Goal: Task Accomplishment & Management: Use online tool/utility

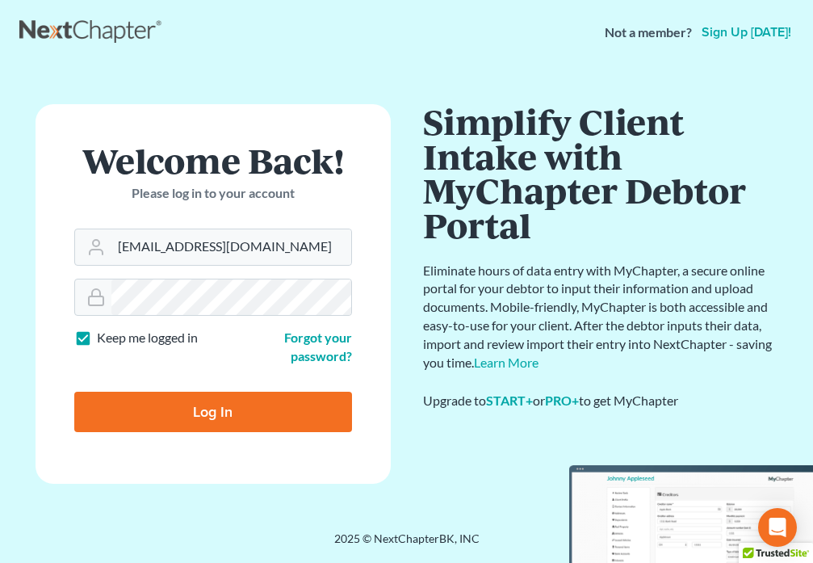
type input "[EMAIL_ADDRESS][DOMAIN_NAME]"
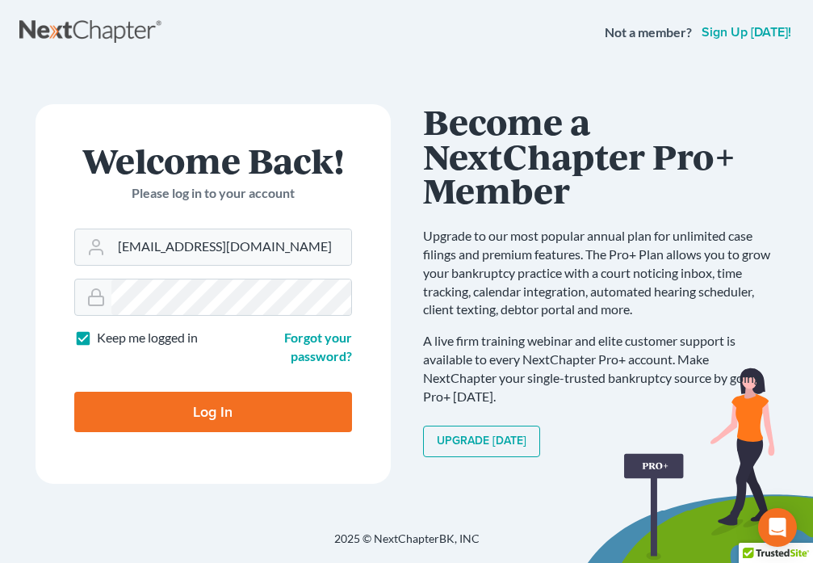
drag, startPoint x: 277, startPoint y: 410, endPoint x: 284, endPoint y: 404, distance: 9.2
click at [277, 411] on input "Log In" at bounding box center [213, 412] width 278 height 40
type input "Thinking..."
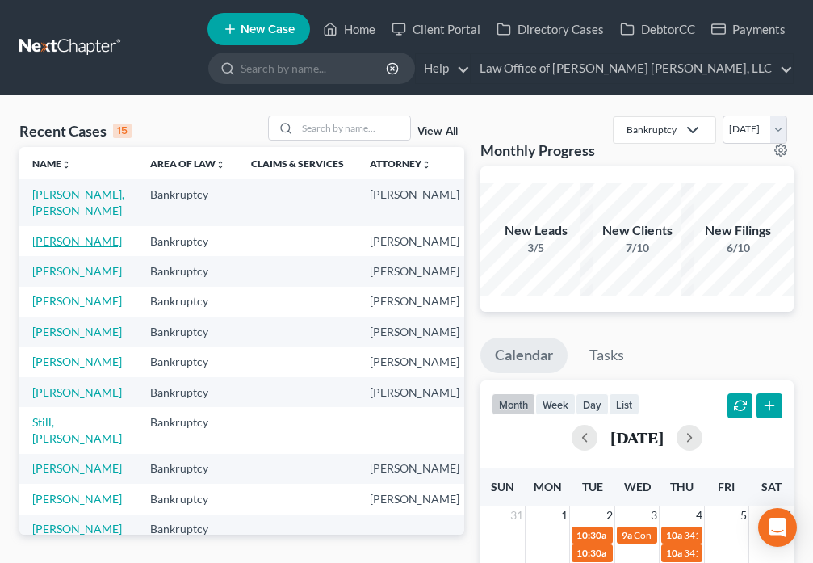
click at [59, 244] on link "[PERSON_NAME]" at bounding box center [77, 241] width 90 height 14
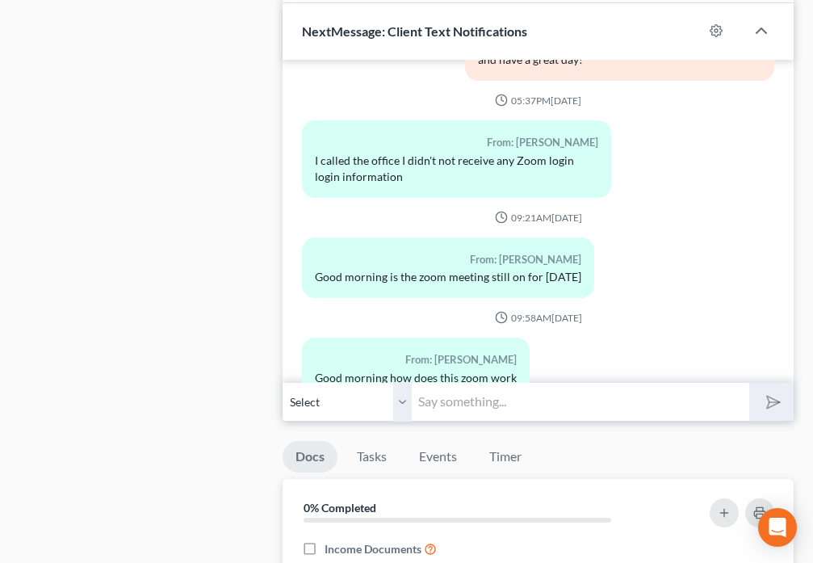
scroll to position [1488, 0]
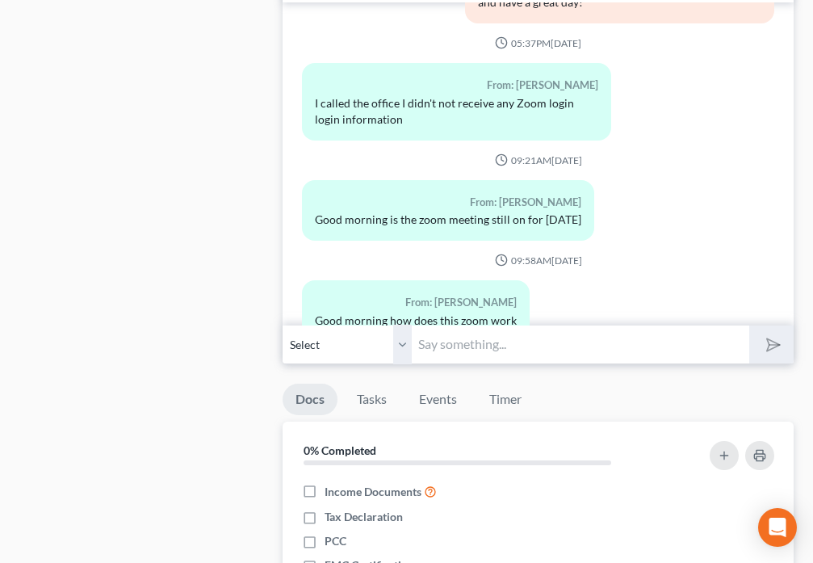
click at [466, 359] on input "text" at bounding box center [580, 345] width 337 height 40
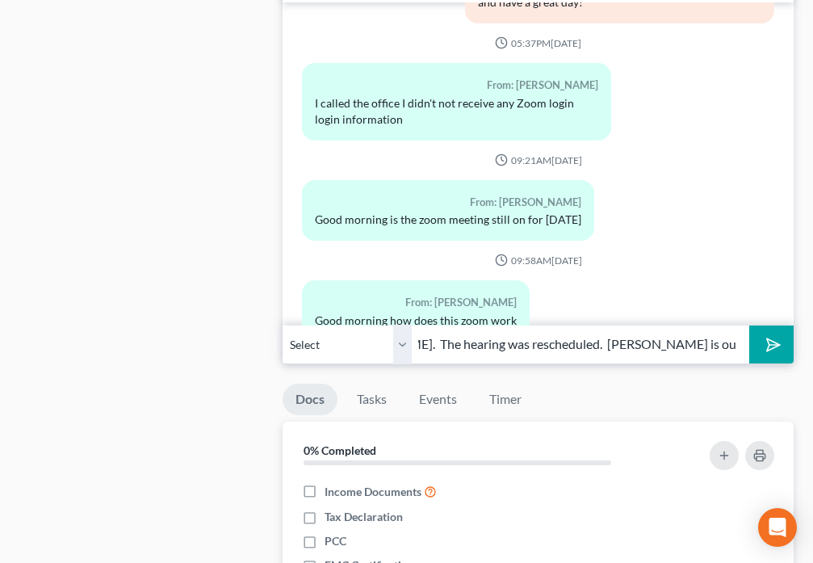
scroll to position [0, 174]
type input "Good Morning Mr. Messeck. The hearing was rescheduled. Tamika is out of the cou…"
click at [765, 354] on button "submit" at bounding box center [771, 344] width 44 height 38
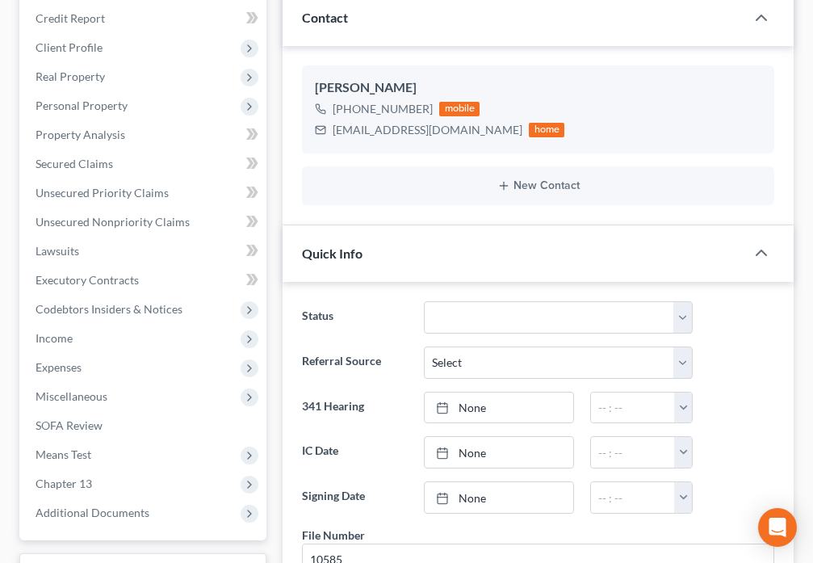
scroll to position [0, 0]
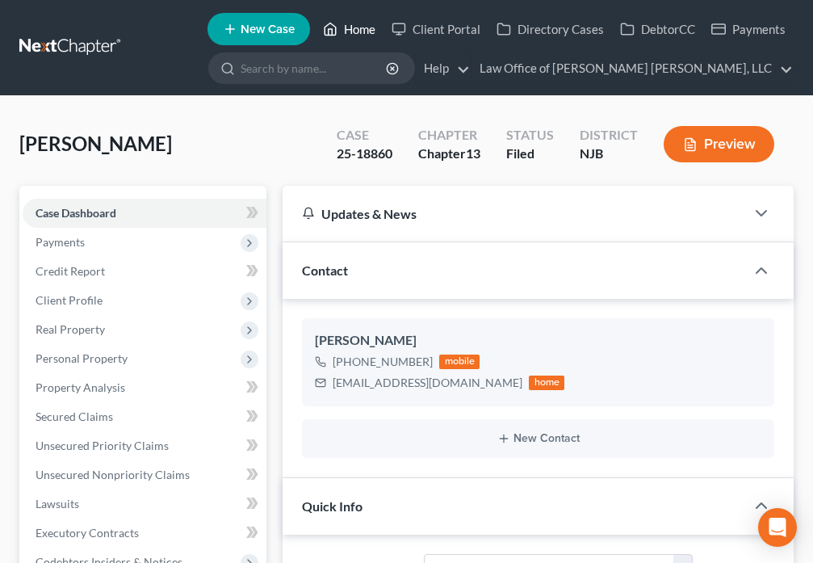
drag, startPoint x: 339, startPoint y: 31, endPoint x: 394, endPoint y: 176, distance: 155.3
click at [337, 31] on icon at bounding box center [330, 28] width 15 height 19
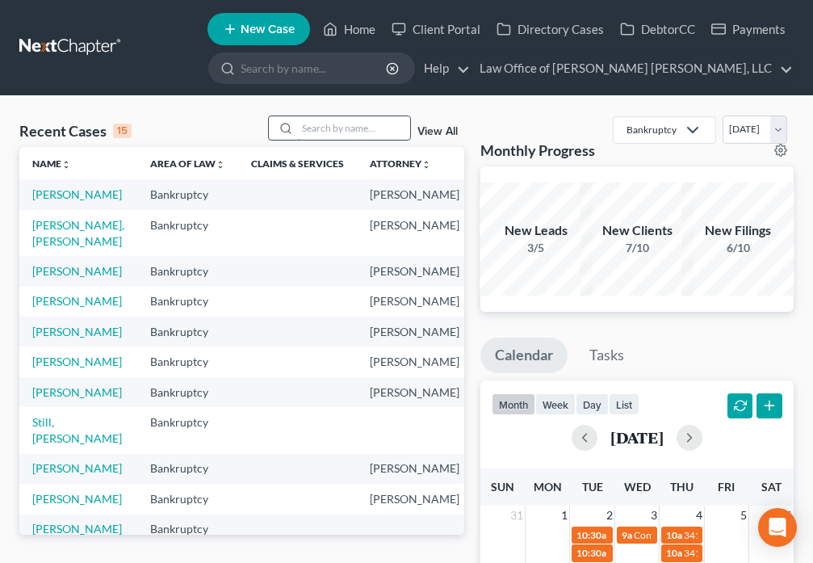
click at [329, 126] on input "search" at bounding box center [353, 127] width 113 height 23
type input "Rodriguez"
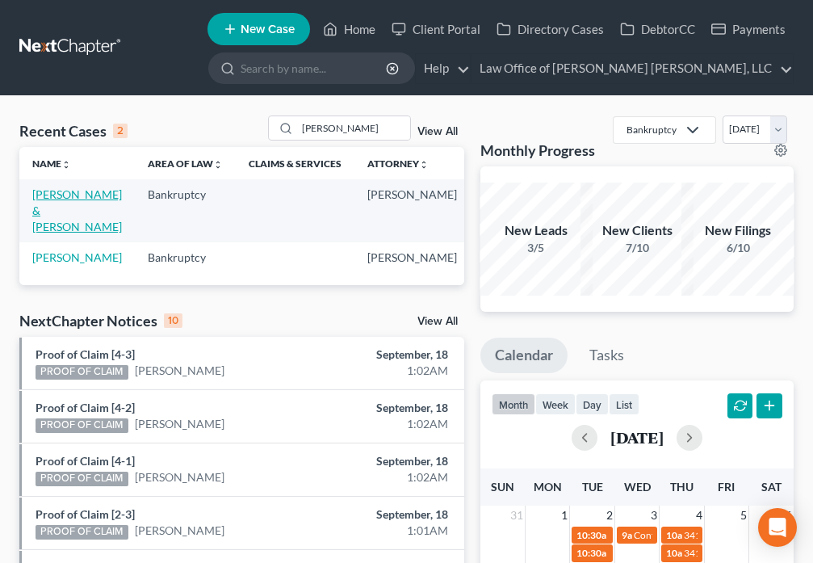
click at [50, 197] on link "Rodriguez, Luis & Celsa" at bounding box center [77, 210] width 90 height 46
select select "6"
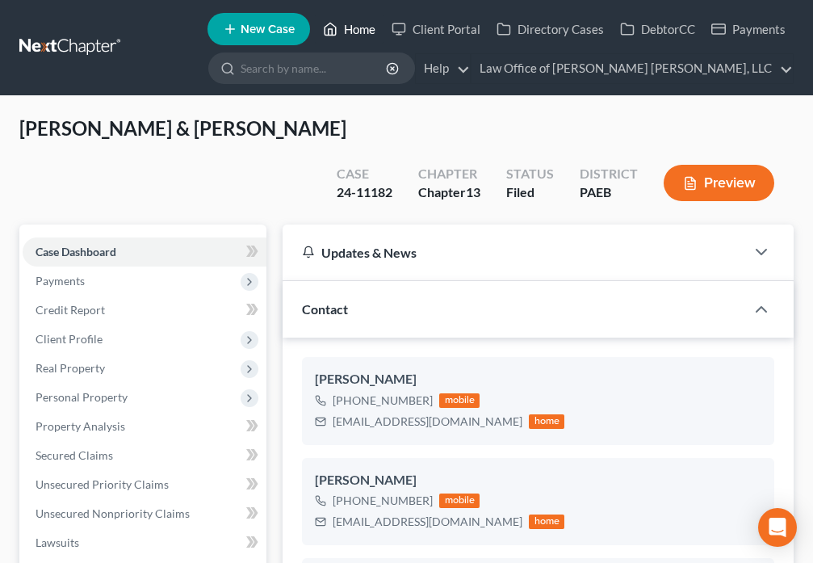
click at [327, 36] on icon at bounding box center [330, 28] width 15 height 19
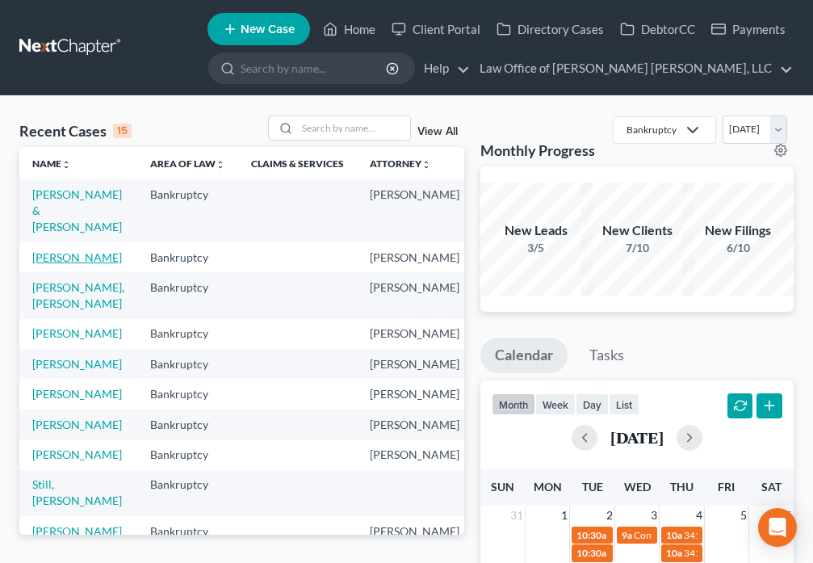
click at [57, 258] on link "Messeck, Michael" at bounding box center [77, 257] width 90 height 14
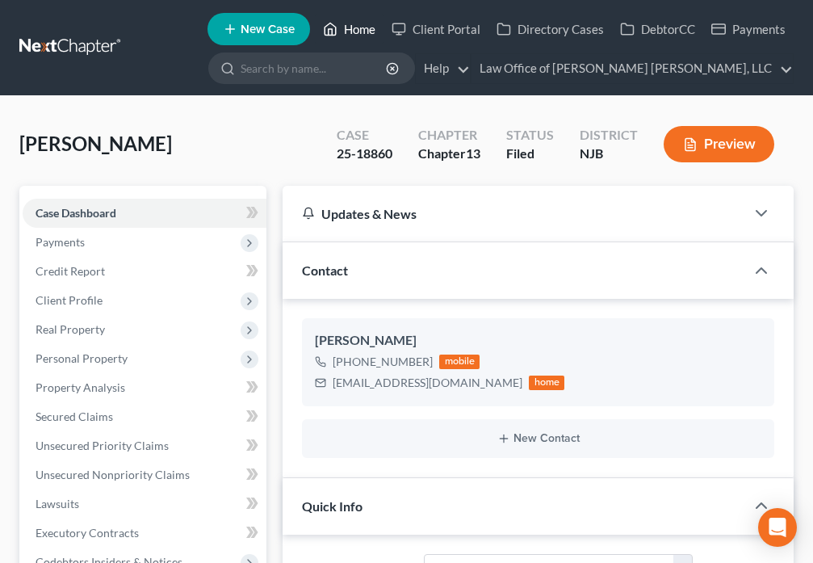
click at [335, 33] on icon at bounding box center [330, 28] width 15 height 19
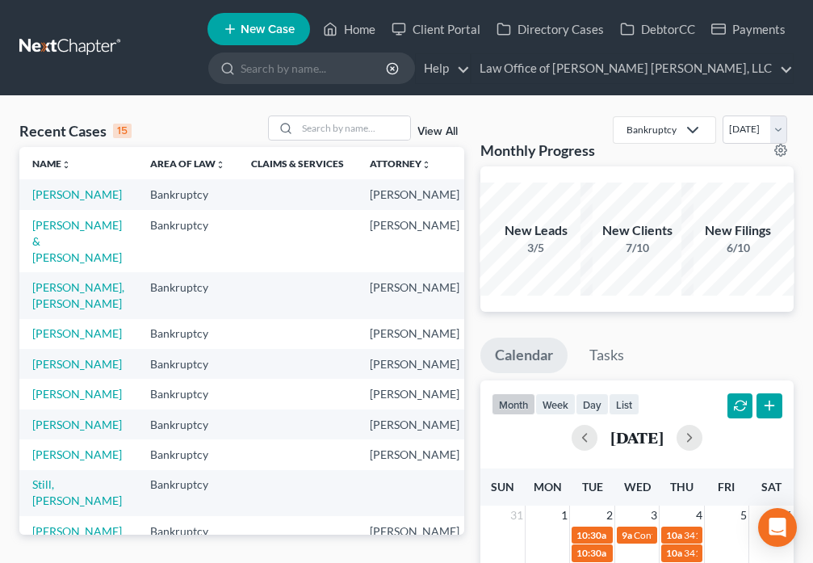
click at [52, 202] on td "Messeck, Michael" at bounding box center [78, 194] width 118 height 30
click at [52, 201] on link "Messeck, Michael" at bounding box center [77, 194] width 90 height 14
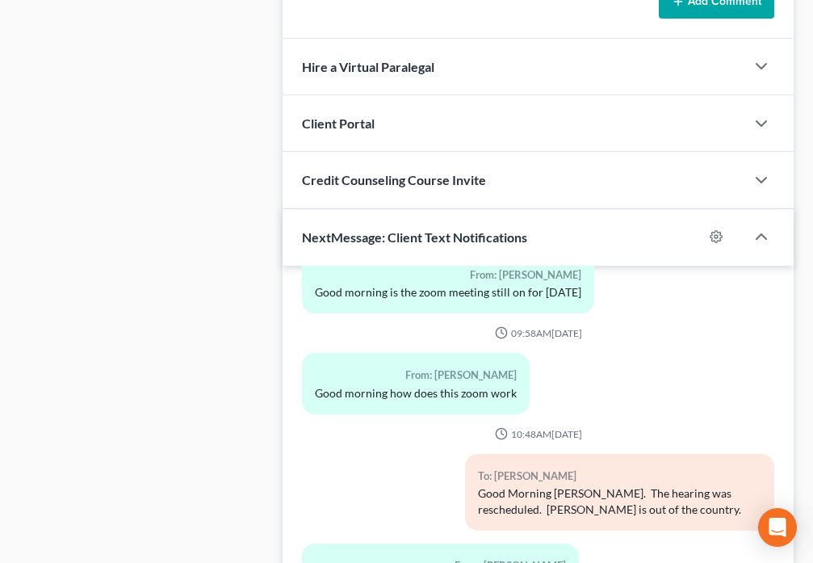
scroll to position [1526, 0]
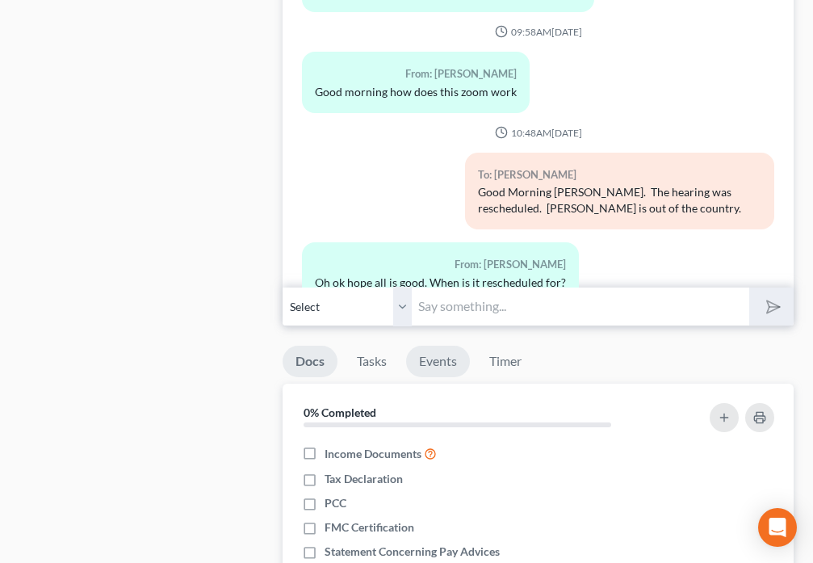
click at [434, 367] on link "Events" at bounding box center [438, 361] width 64 height 31
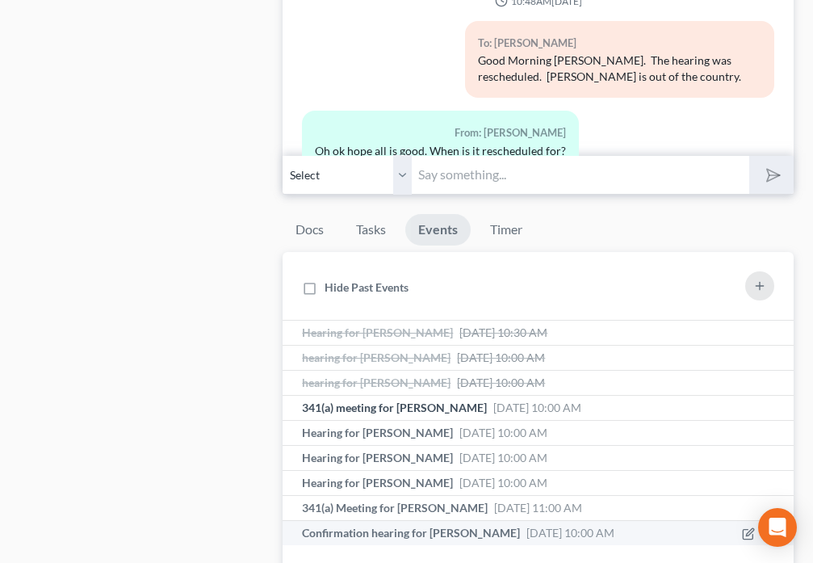
scroll to position [1714, 0]
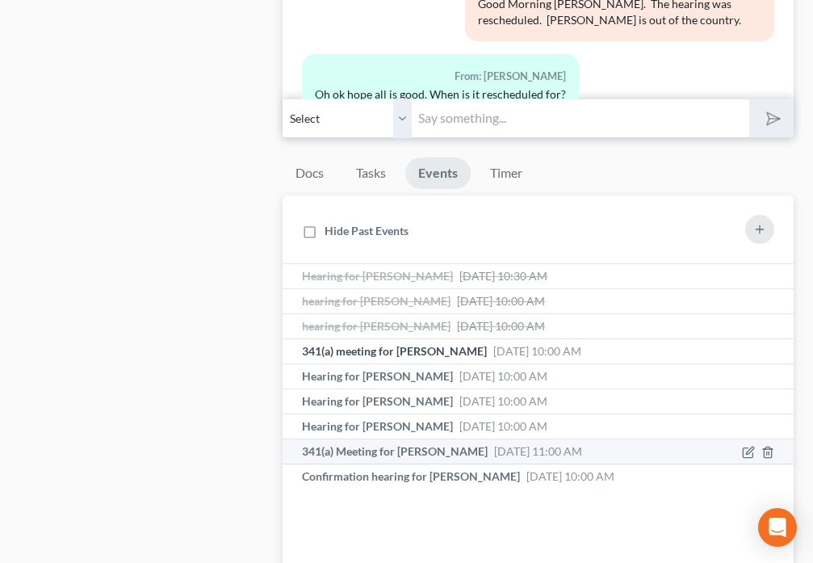
click at [450, 455] on span "341(a) Meeting for Michael Messeck" at bounding box center [395, 451] width 186 height 14
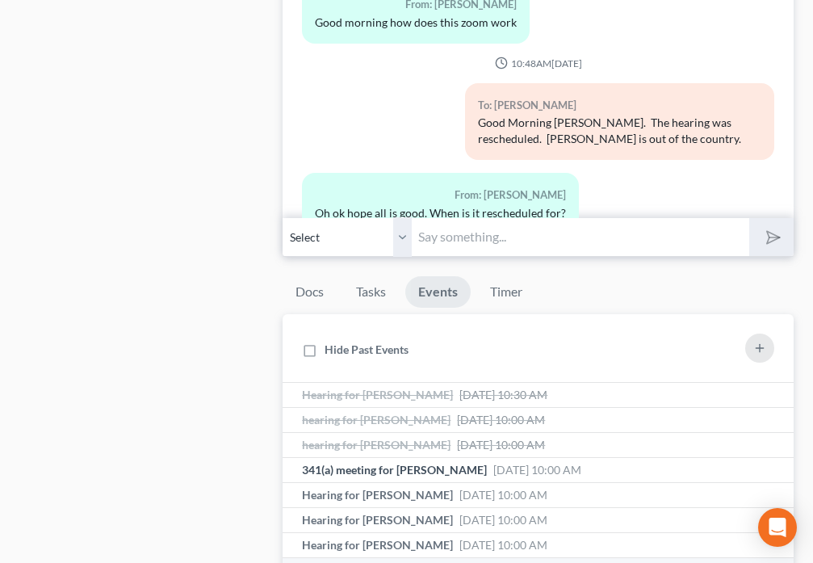
scroll to position [1695, 0]
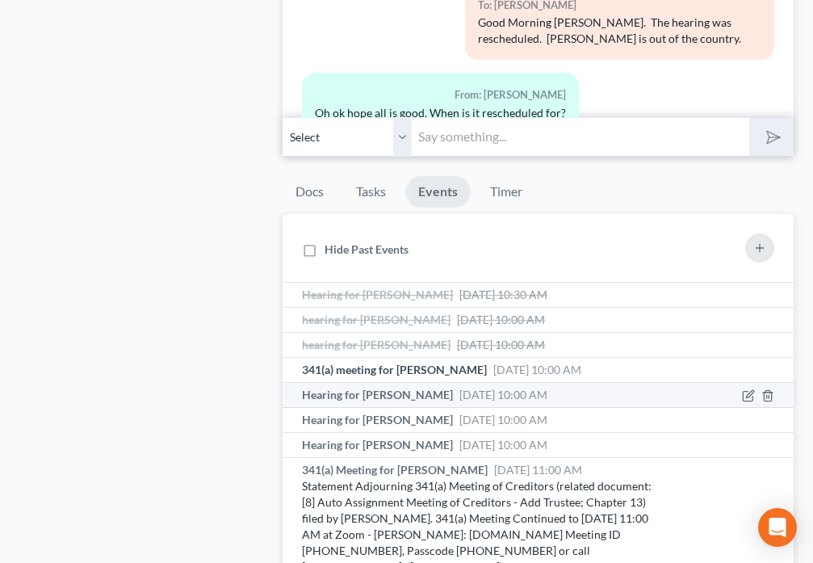
click at [394, 401] on div "Hearing for Michael Messeck Sep 23, 2025 10:00 AM" at bounding box center [428, 395] width 252 height 16
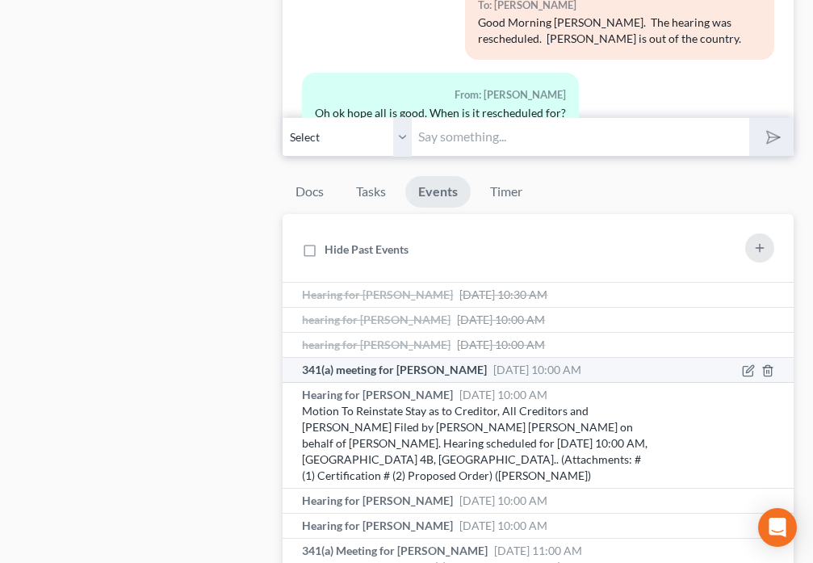
click at [394, 372] on span "341(a) meeting for Michael Messeck" at bounding box center [394, 369] width 185 height 14
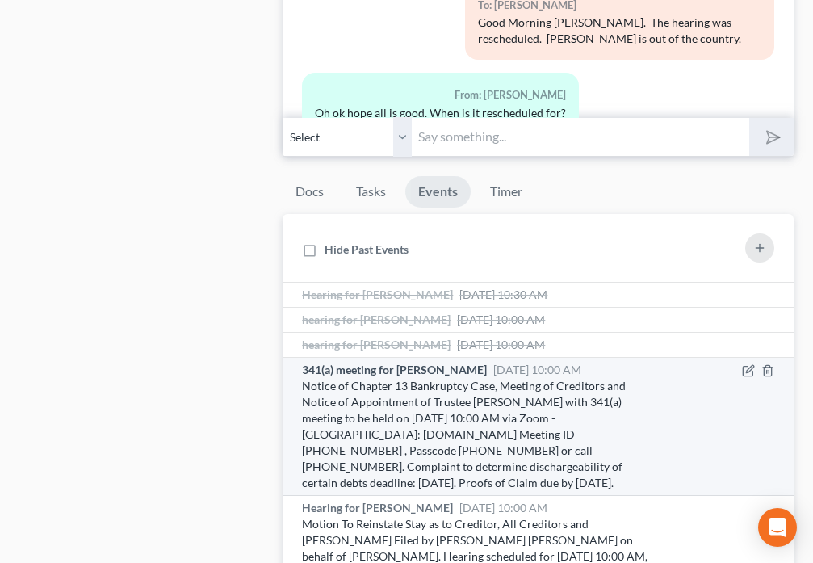
click at [408, 378] on div "Notice of Chapter 13 Bankruptcy Case, Meeting of Creditors and Notice of Appoin…" at bounding box center [477, 434] width 350 height 113
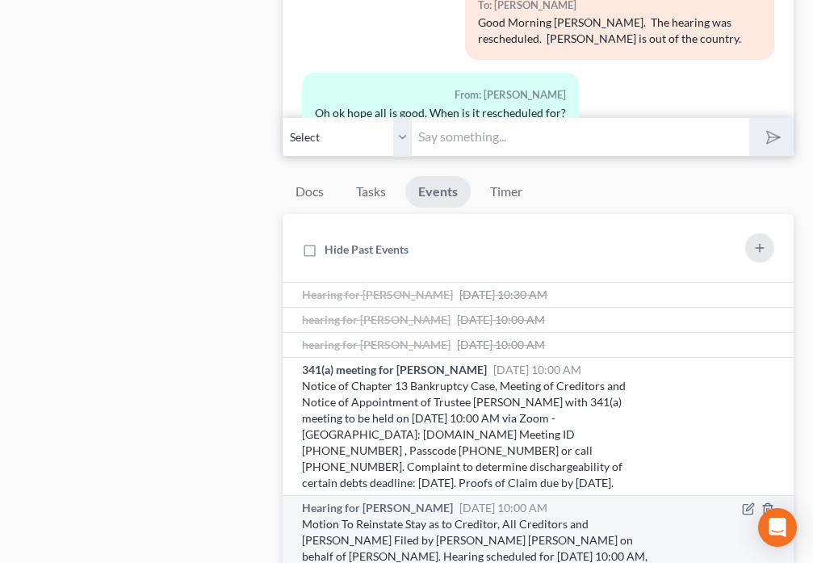
click at [425, 508] on span "Hearing for Michael Messeck" at bounding box center [377, 508] width 151 height 14
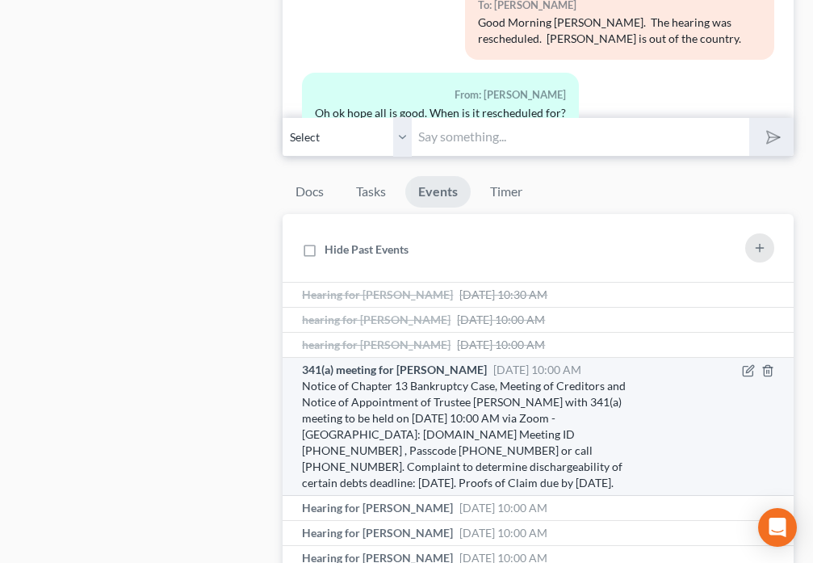
click at [412, 370] on span "341(a) meeting for Michael Messeck" at bounding box center [394, 369] width 185 height 14
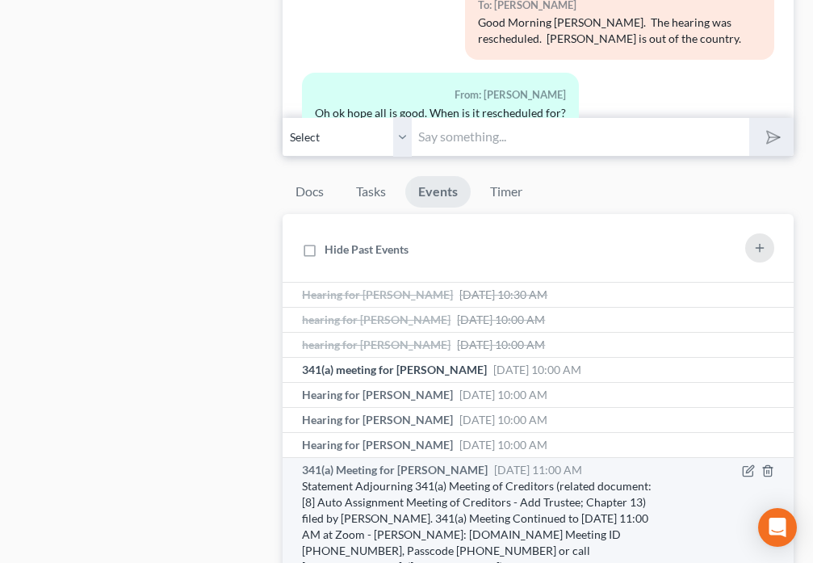
click at [416, 474] on span "341(a) Meeting for Michael Messeck" at bounding box center [395, 470] width 186 height 14
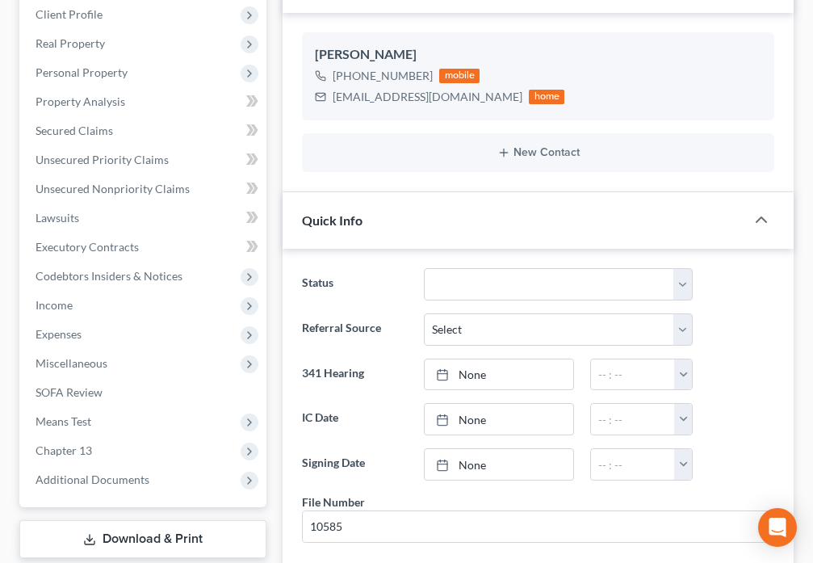
scroll to position [0, 0]
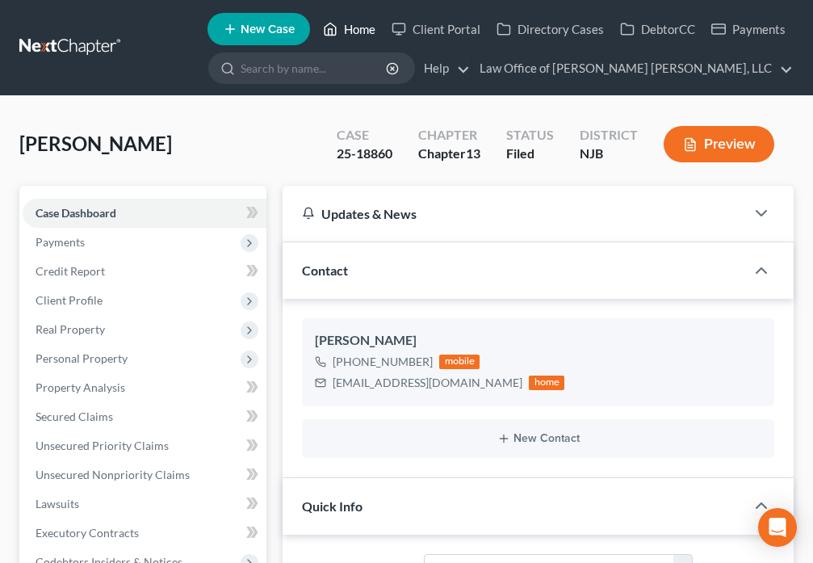
click at [329, 32] on icon at bounding box center [330, 28] width 15 height 19
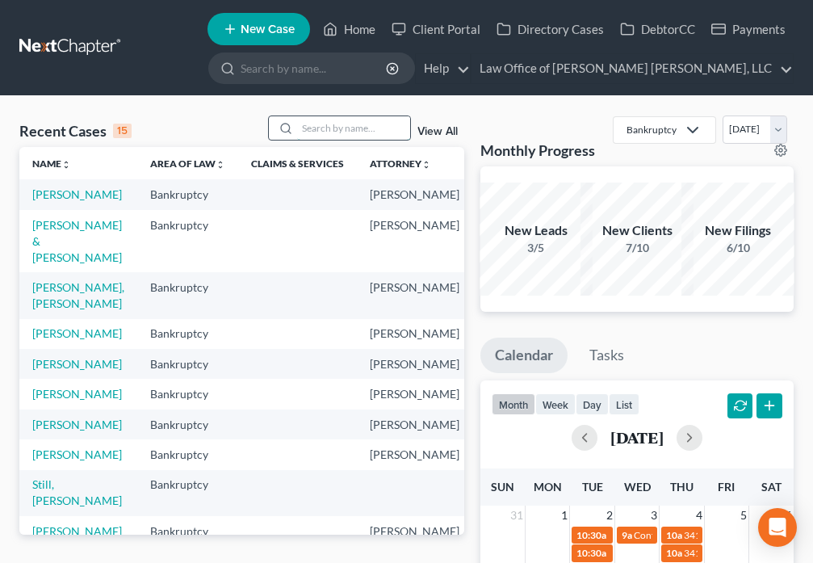
click at [323, 128] on input "search" at bounding box center [353, 127] width 113 height 23
type input "Gist"
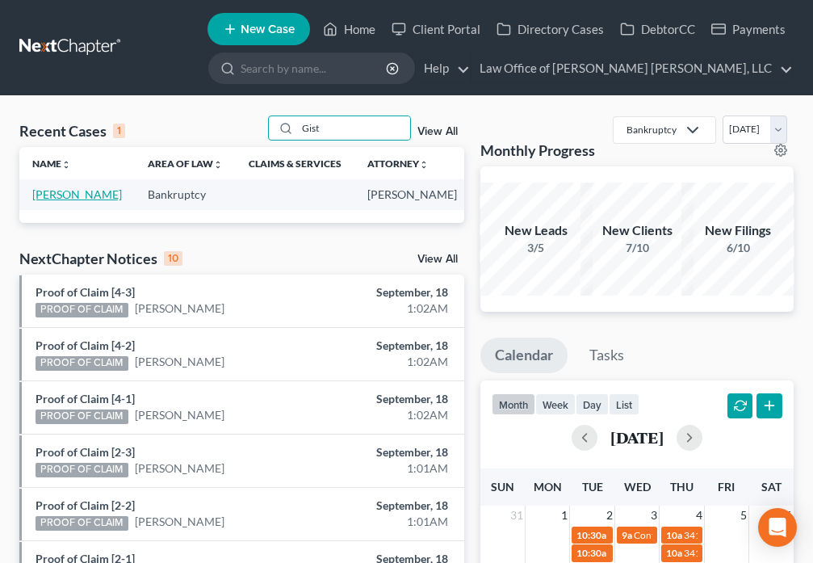
click at [45, 201] on link "Gist-Ragland, Lisa" at bounding box center [77, 194] width 90 height 14
select select "6"
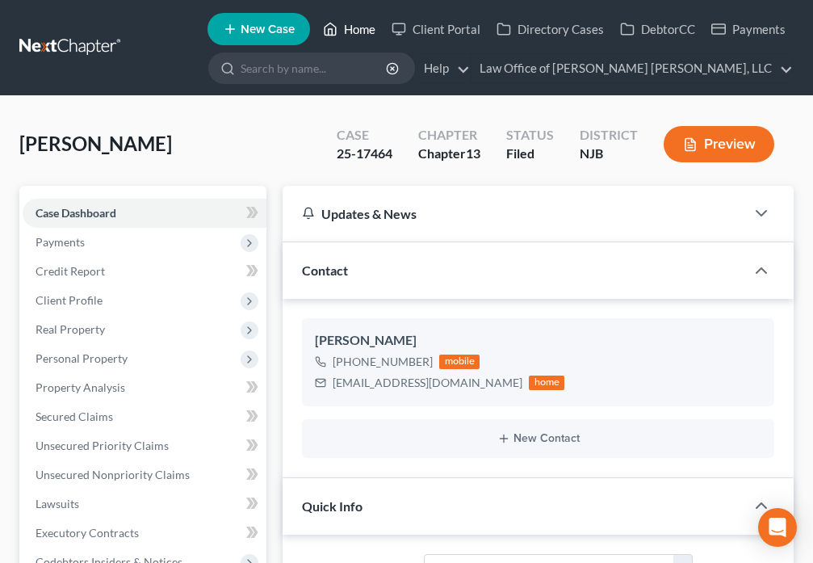
click at [350, 29] on link "Home" at bounding box center [349, 29] width 69 height 29
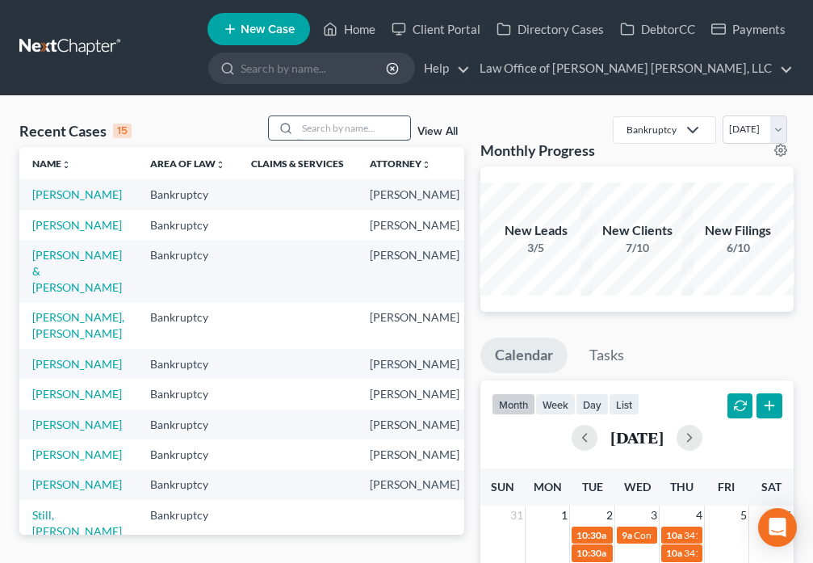
click at [345, 129] on input "search" at bounding box center [353, 127] width 113 height 23
type input "Ramos"
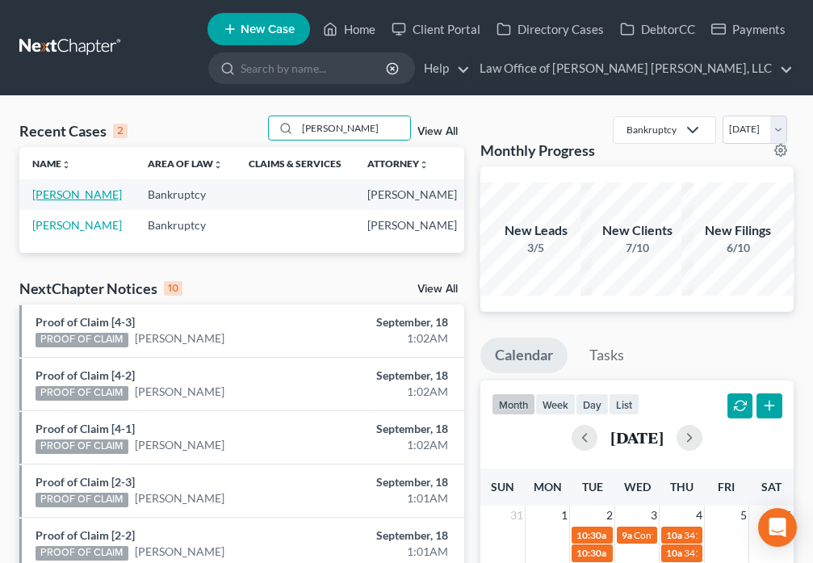
click at [48, 198] on link "Ramos, Johathan" at bounding box center [77, 194] width 90 height 14
select select "6"
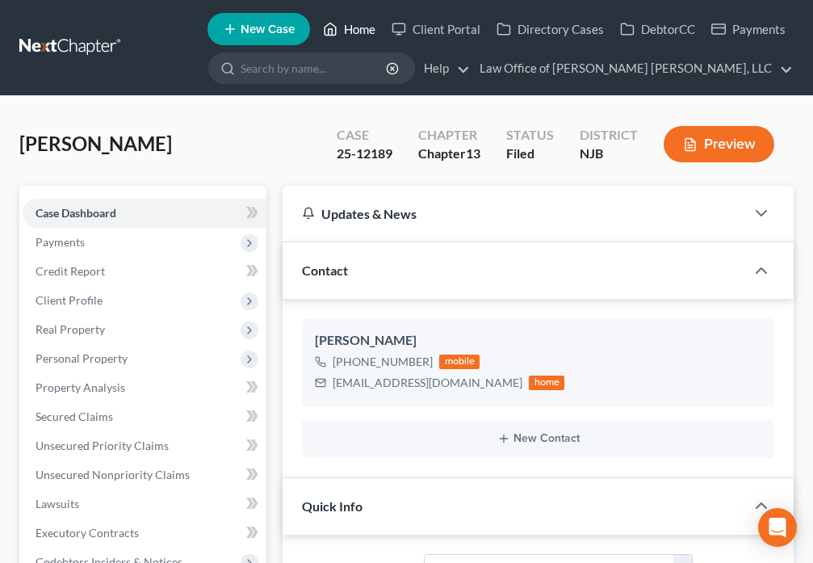
drag, startPoint x: 355, startPoint y: 30, endPoint x: 394, endPoint y: 161, distance: 136.4
click at [355, 31] on link "Home" at bounding box center [349, 29] width 69 height 29
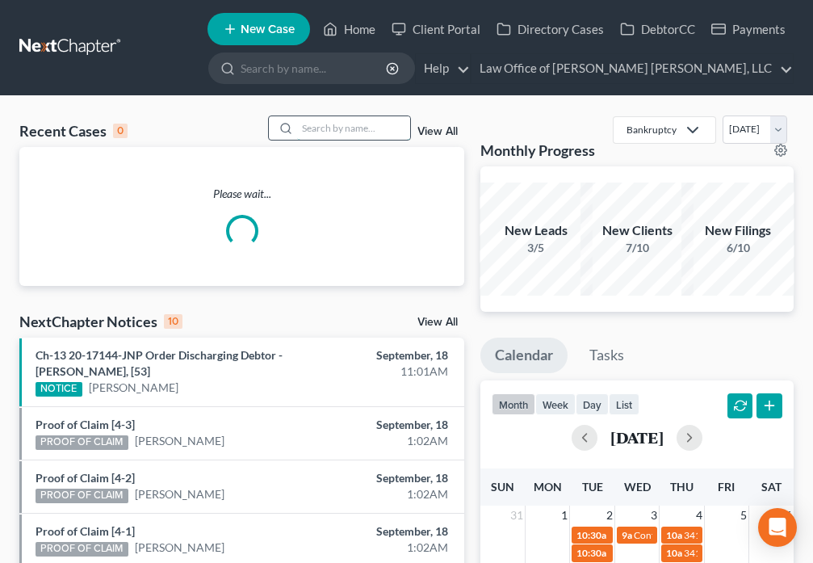
click at [333, 127] on input "search" at bounding box center [353, 127] width 113 height 23
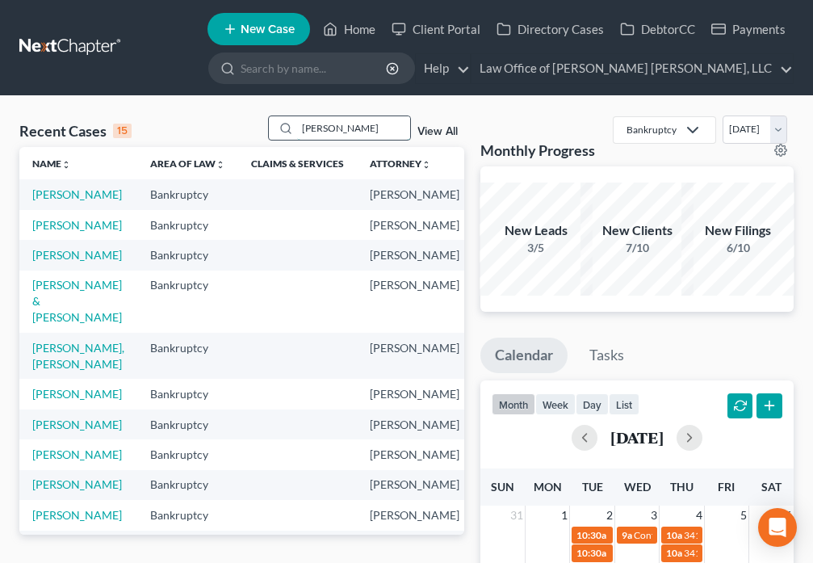
type input "Elias"
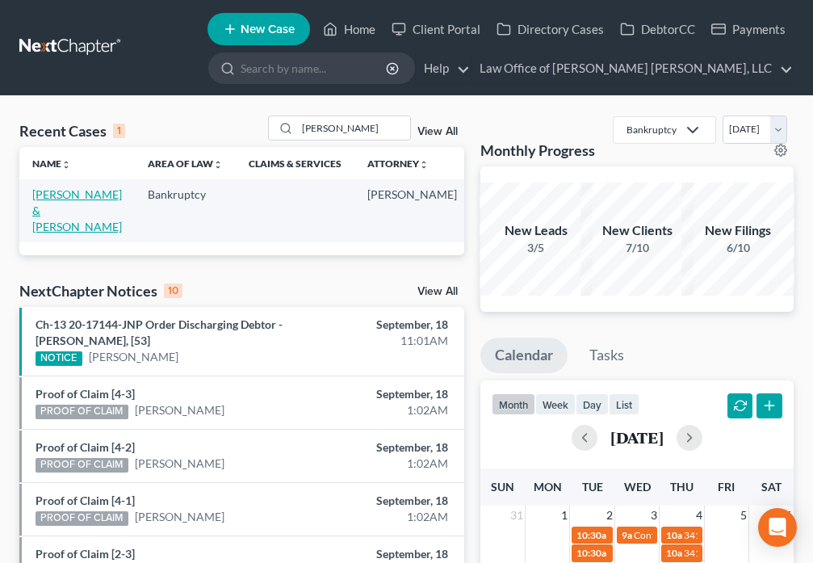
click at [40, 212] on link "Elias, Ryan & Jenna" at bounding box center [77, 210] width 90 height 46
select select "6"
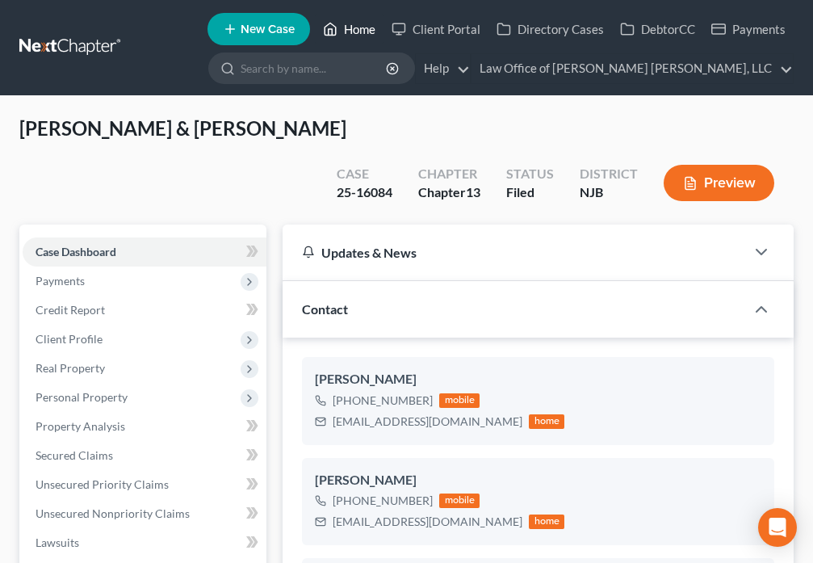
click at [352, 36] on link "Home" at bounding box center [349, 29] width 69 height 29
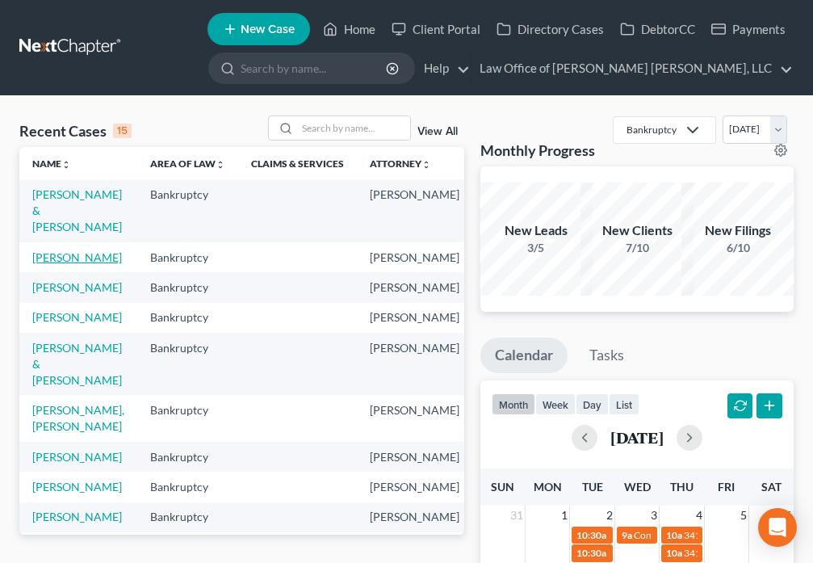
drag, startPoint x: 39, startPoint y: 254, endPoint x: 54, endPoint y: 254, distance: 15.3
click at [40, 254] on link "Ramos, Johathan" at bounding box center [77, 257] width 90 height 14
select select "6"
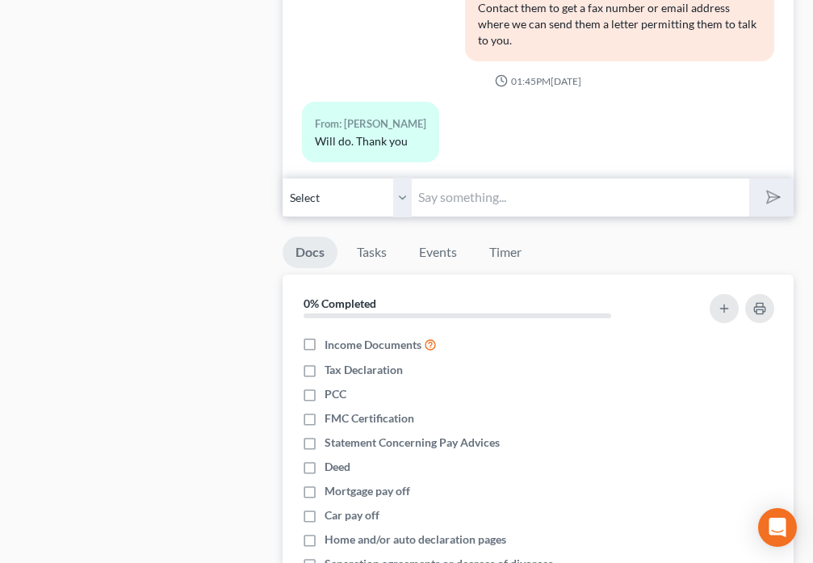
scroll to position [1808, 0]
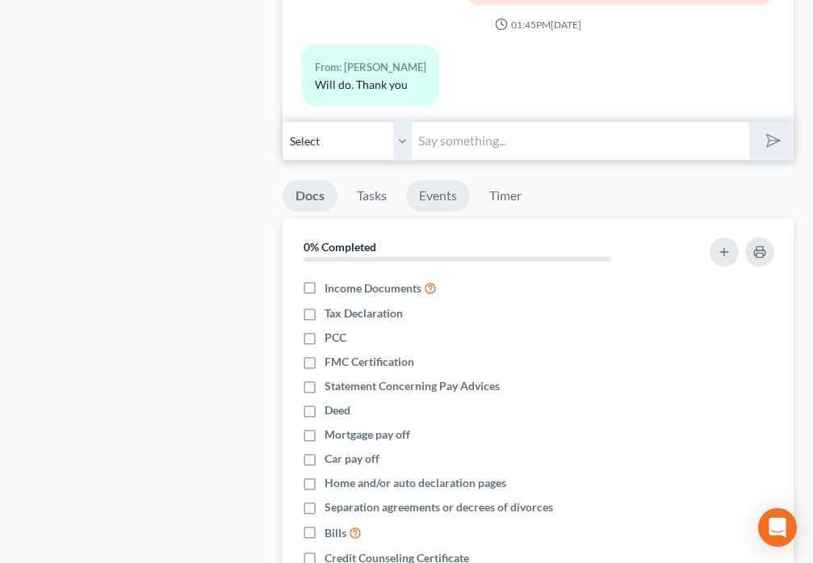
drag, startPoint x: 451, startPoint y: 202, endPoint x: 553, endPoint y: 312, distance: 150.3
click at [453, 203] on link "Events" at bounding box center [438, 195] width 64 height 31
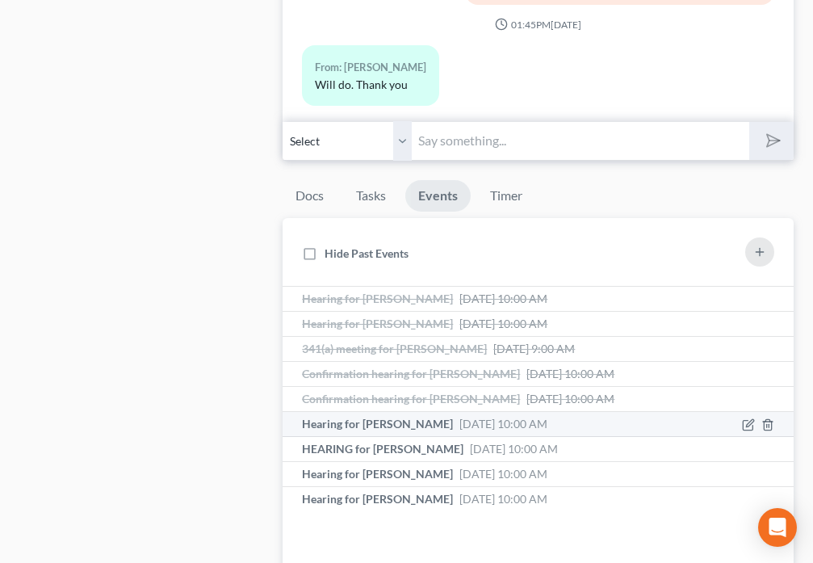
click at [440, 425] on span "Hearing for Johathan Ramos" at bounding box center [377, 424] width 151 height 14
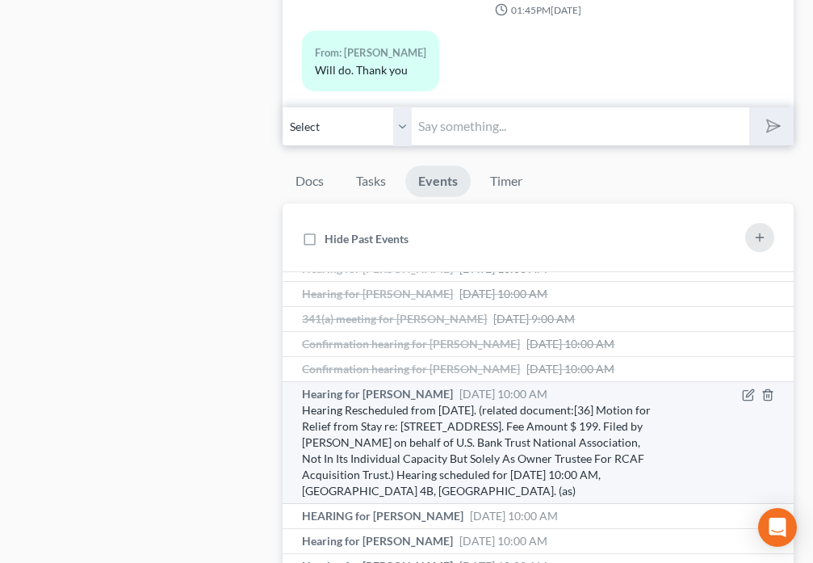
scroll to position [1827, 0]
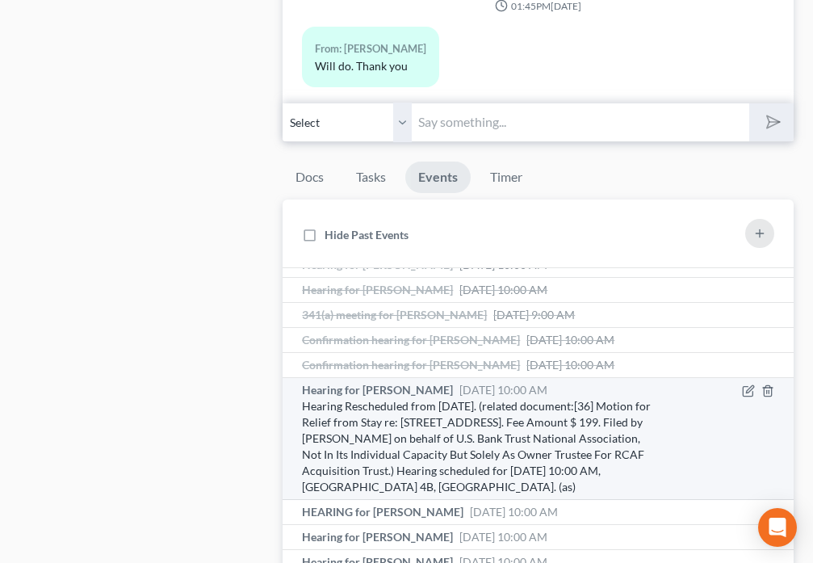
click at [468, 383] on span "Sep 23, 2025 10:00 AM" at bounding box center [503, 390] width 88 height 14
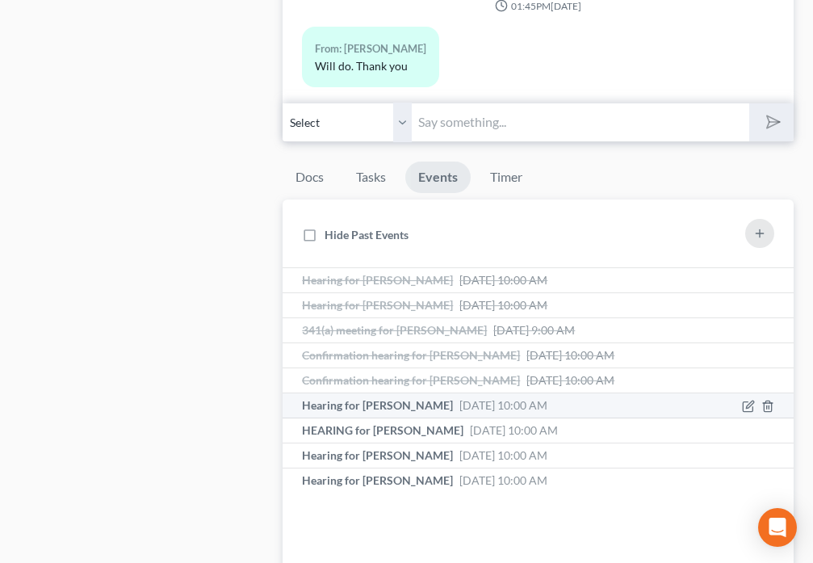
scroll to position [0, 0]
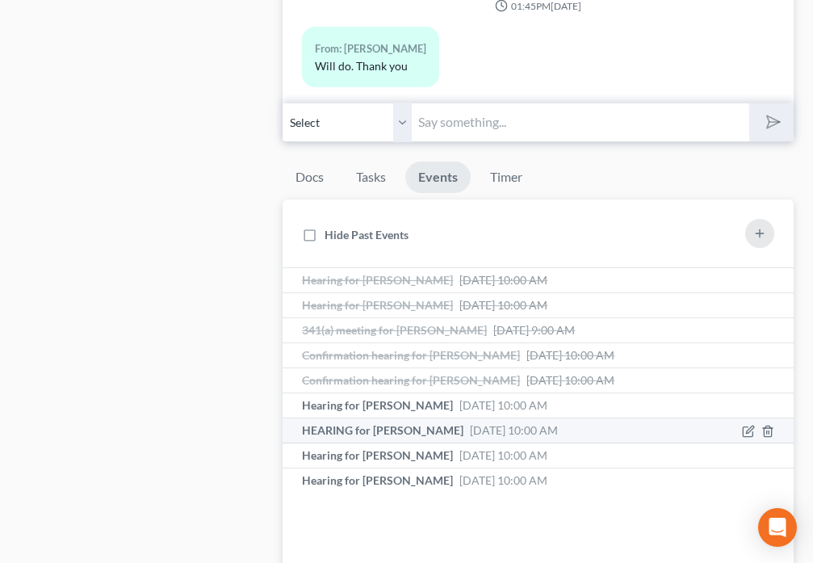
click at [422, 434] on span "HEARING for Johathan Ramos" at bounding box center [382, 430] width 161 height 14
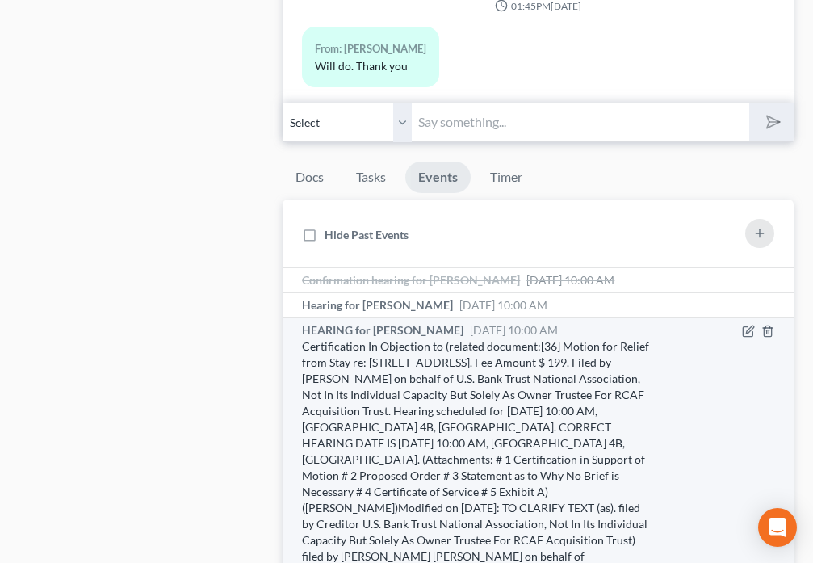
scroll to position [113, 0]
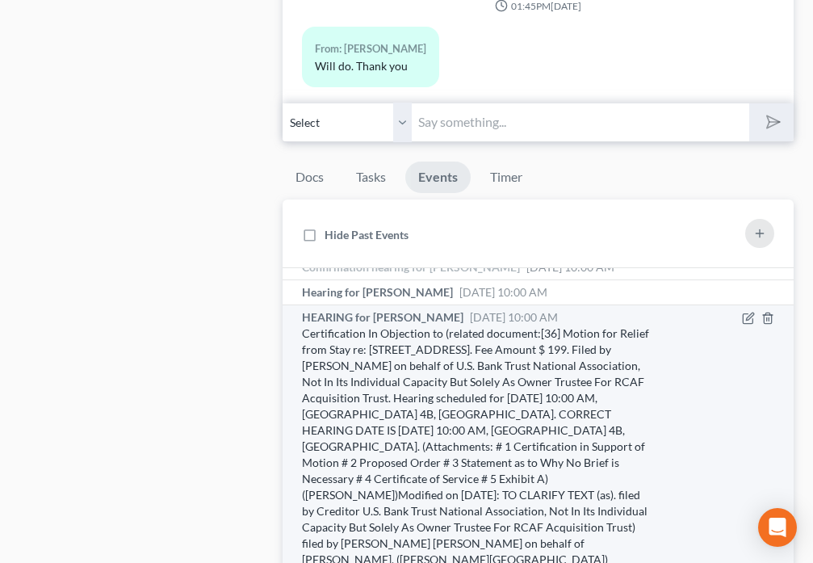
click at [378, 324] on span "HEARING for Johathan Ramos" at bounding box center [382, 317] width 161 height 14
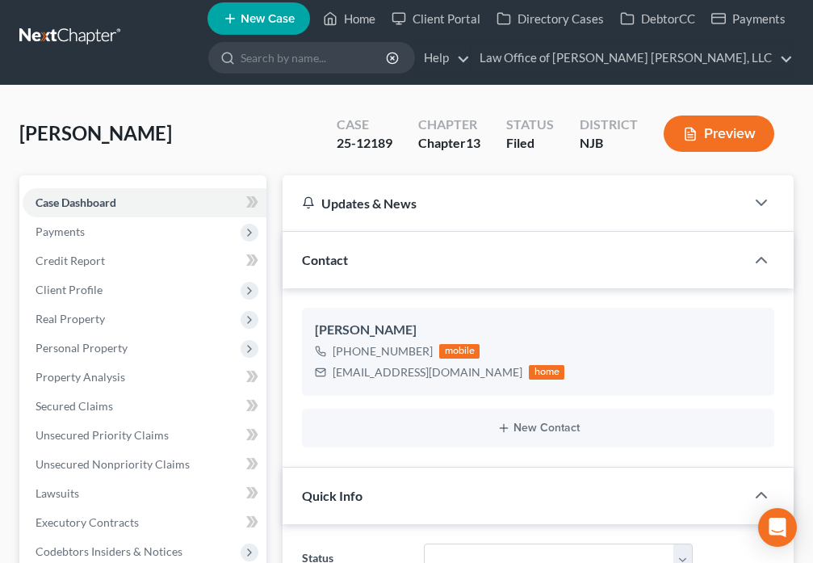
scroll to position [0, 0]
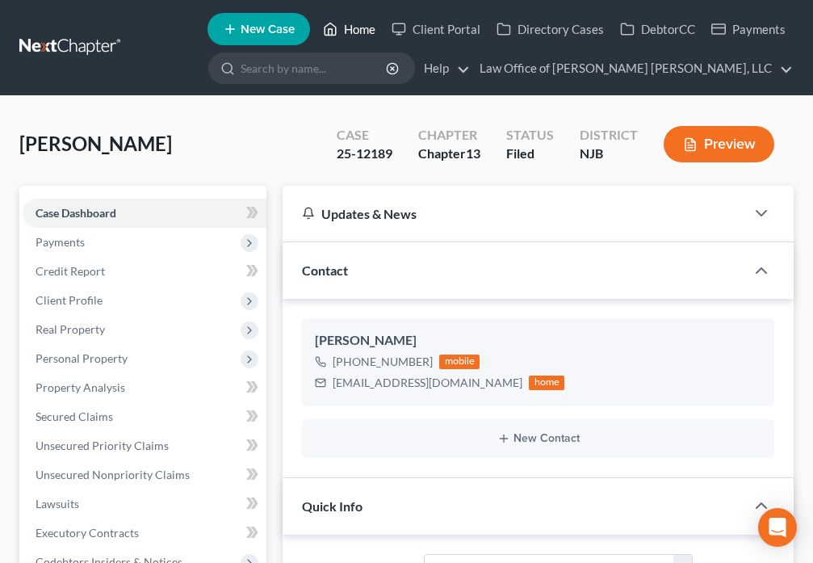
click at [336, 27] on icon at bounding box center [330, 29] width 11 height 12
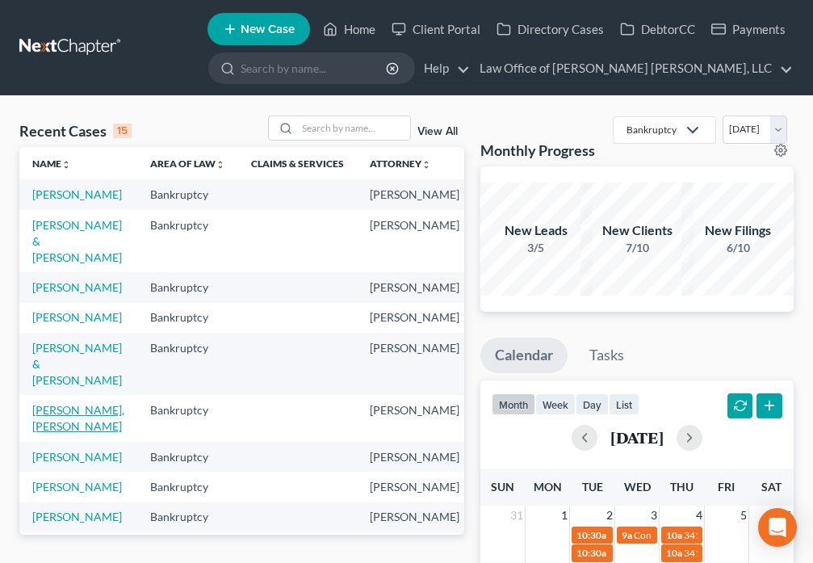
click at [56, 433] on link "Davis, Kurinne" at bounding box center [78, 418] width 92 height 30
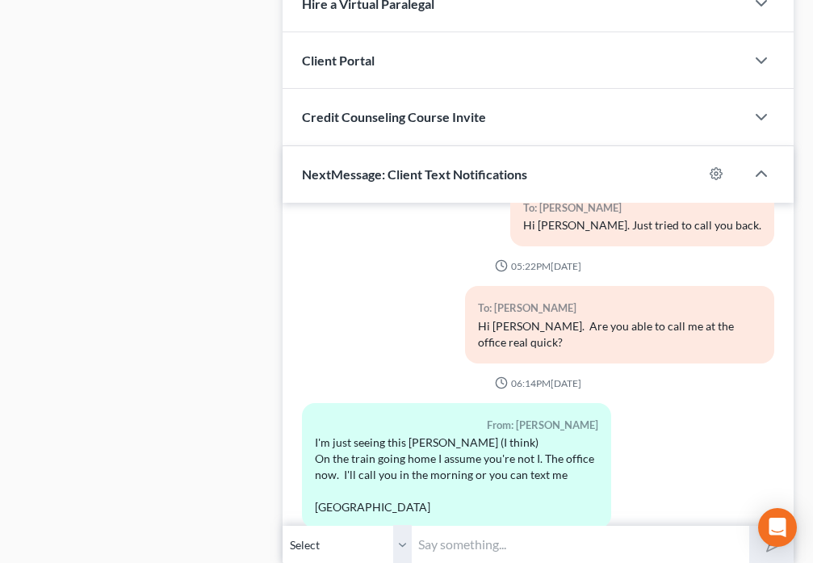
scroll to position [1394, 0]
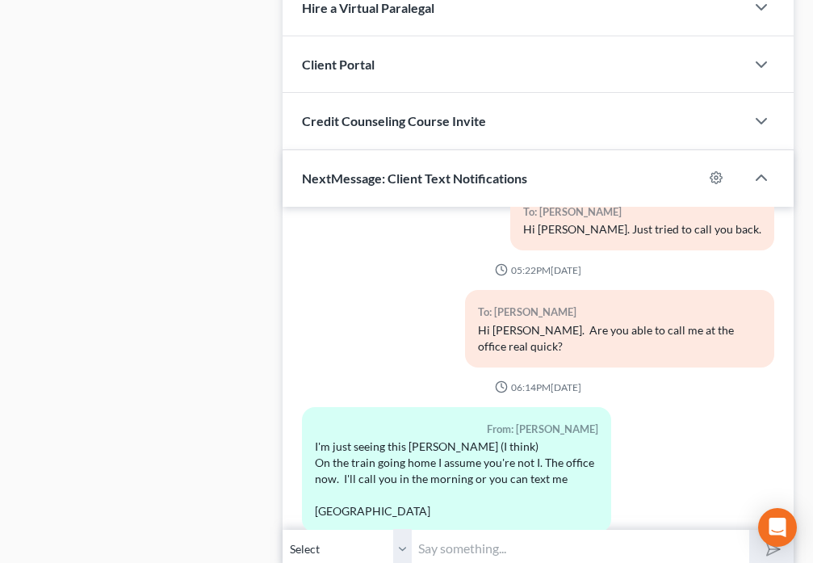
click at [501, 529] on input "text" at bounding box center [580, 549] width 337 height 40
type input "G"
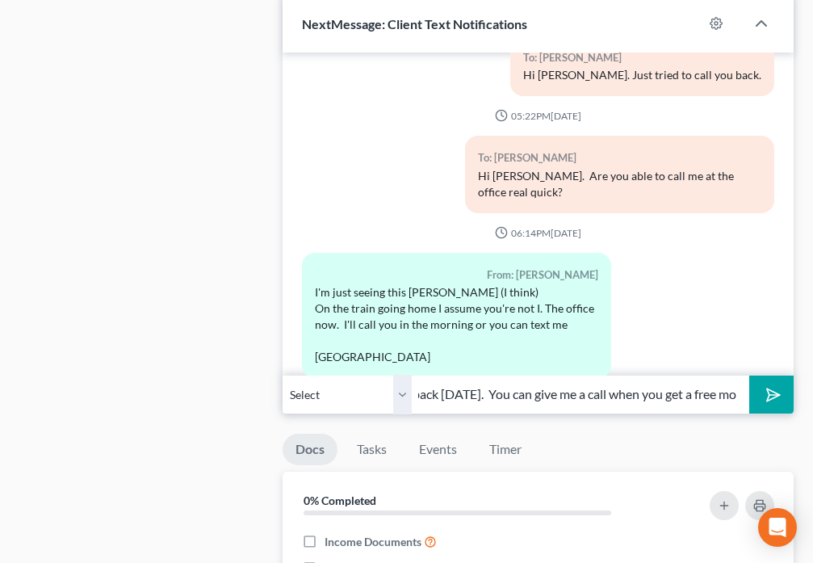
scroll to position [1564, 0]
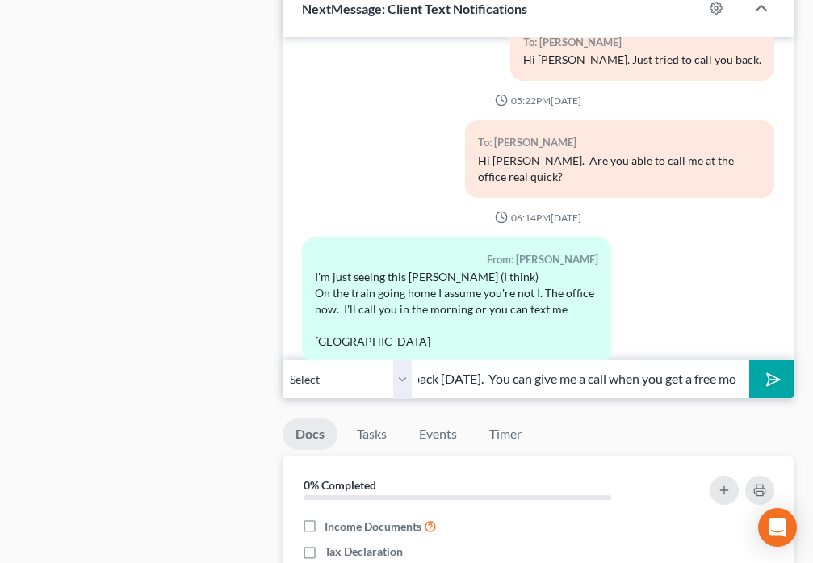
type input "Hi Kurinne. Sorry I did not respond back yesterday. You can give me a call when…"
click at [778, 360] on button "submit" at bounding box center [771, 379] width 44 height 38
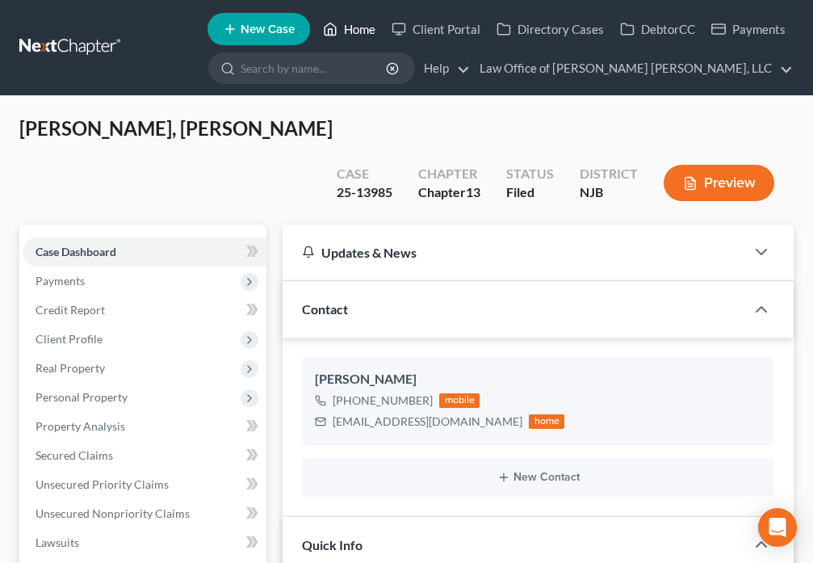
click at [357, 32] on link "Home" at bounding box center [349, 29] width 69 height 29
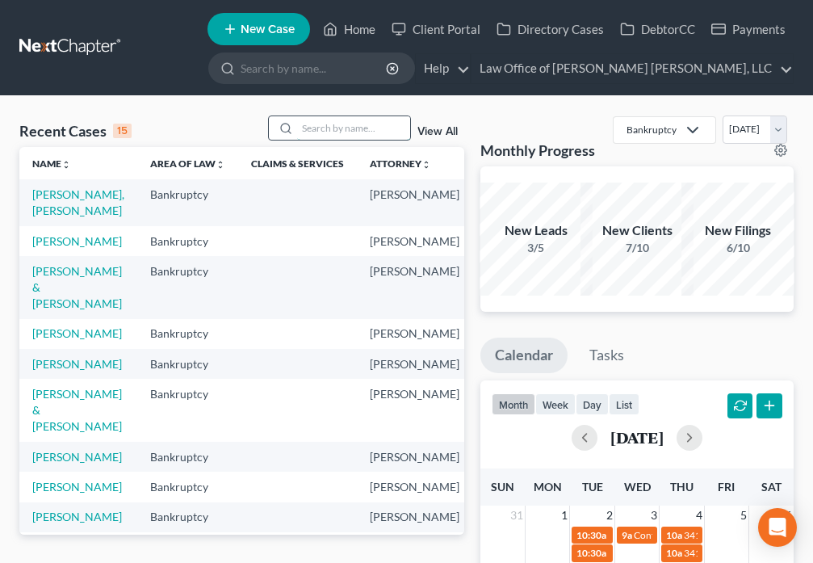
click at [329, 129] on input "search" at bounding box center [353, 127] width 113 height 23
type input "Henderson"
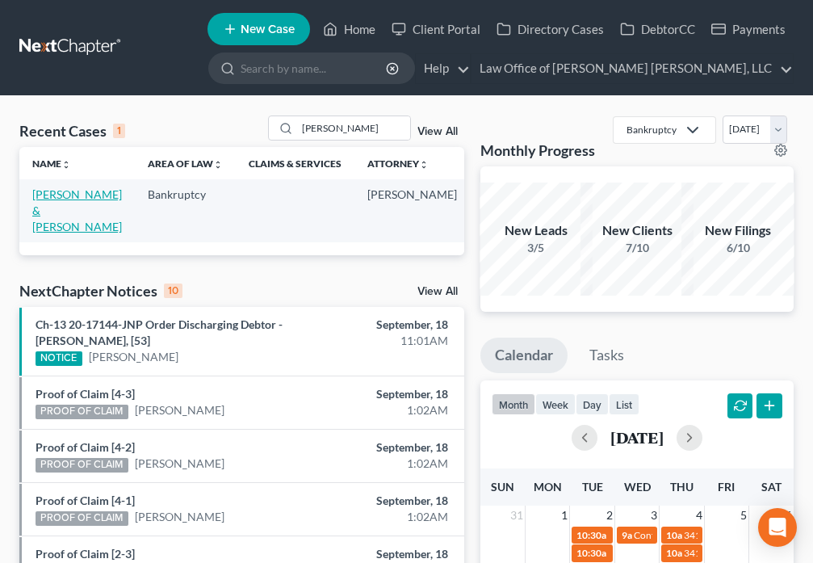
click at [40, 203] on link "Henderson, Louis & Jessica" at bounding box center [77, 210] width 90 height 46
select select "4"
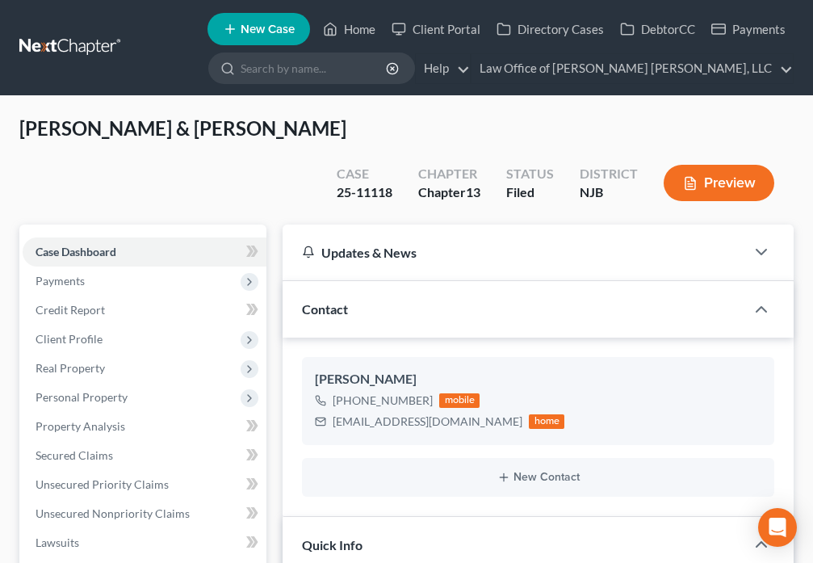
scroll to position [184, 0]
click at [329, 31] on icon at bounding box center [330, 28] width 15 height 19
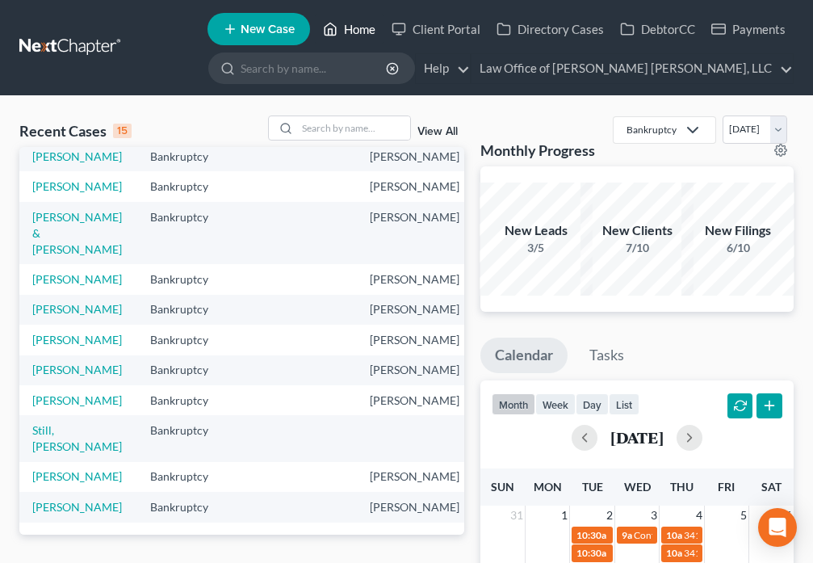
scroll to position [416, 0]
click at [37, 492] on td "DeLaine, Wilma" at bounding box center [78, 507] width 118 height 30
click at [51, 500] on link "DeLaine, Wilma" at bounding box center [77, 507] width 90 height 14
select select "4"
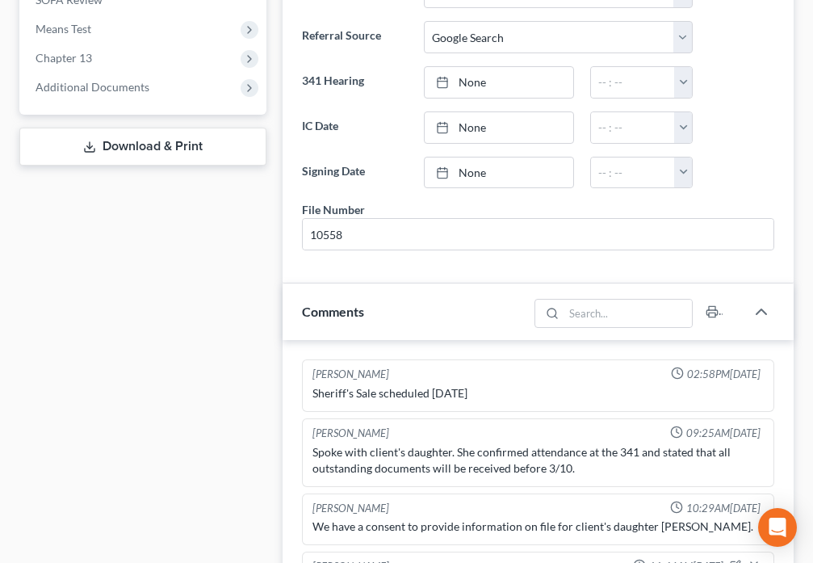
scroll to position [871, 0]
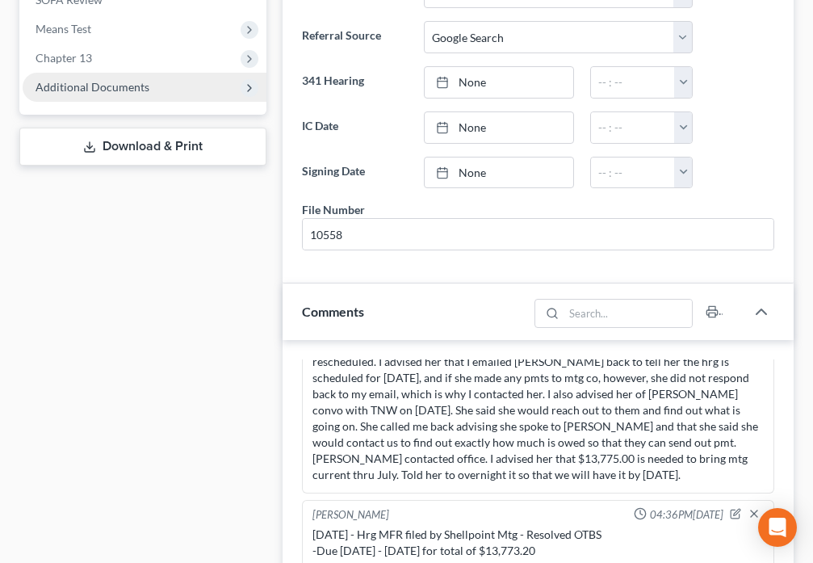
click at [124, 89] on span "Additional Documents" at bounding box center [93, 87] width 114 height 14
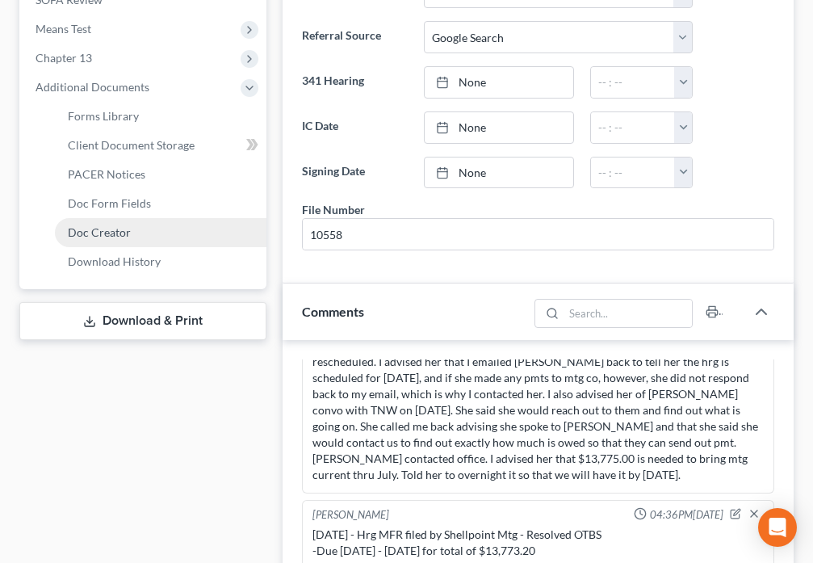
click at [117, 228] on span "Doc Creator" at bounding box center [99, 232] width 63 height 14
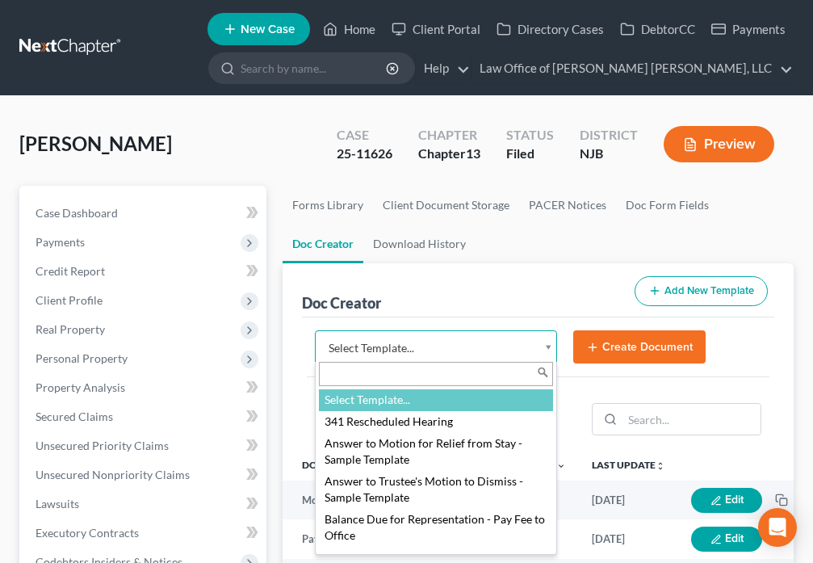
click at [555, 350] on body "Home New Case Client Portal Directory Cases DebtorCC Payments Law Office of Dav…" at bounding box center [406, 539] width 813 height 1079
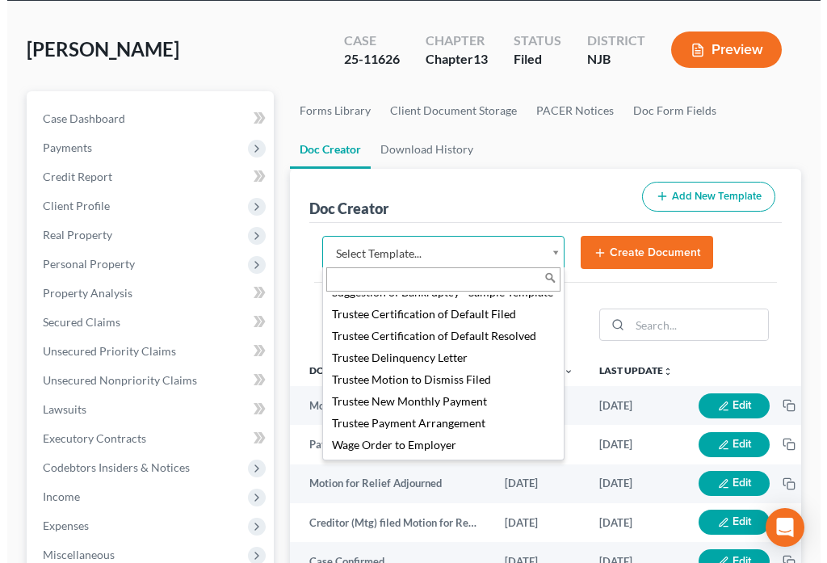
scroll to position [2373, 0]
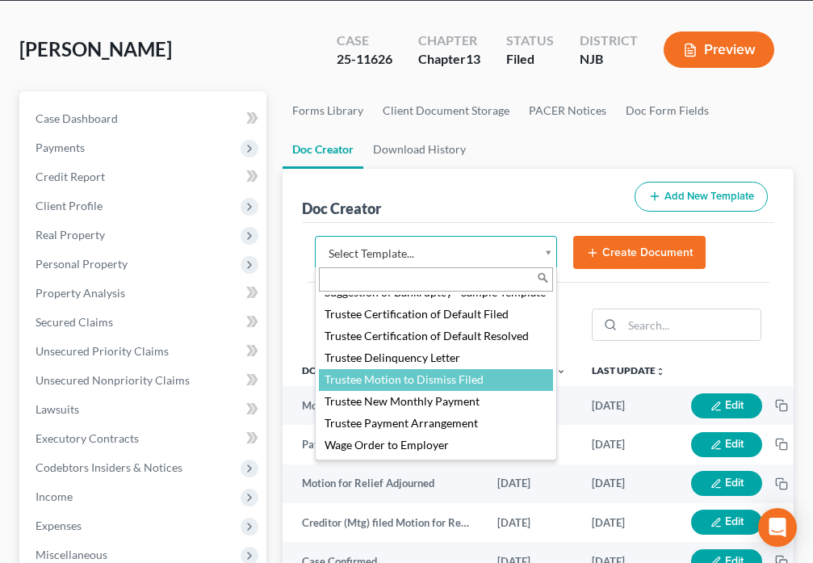
select select "89031"
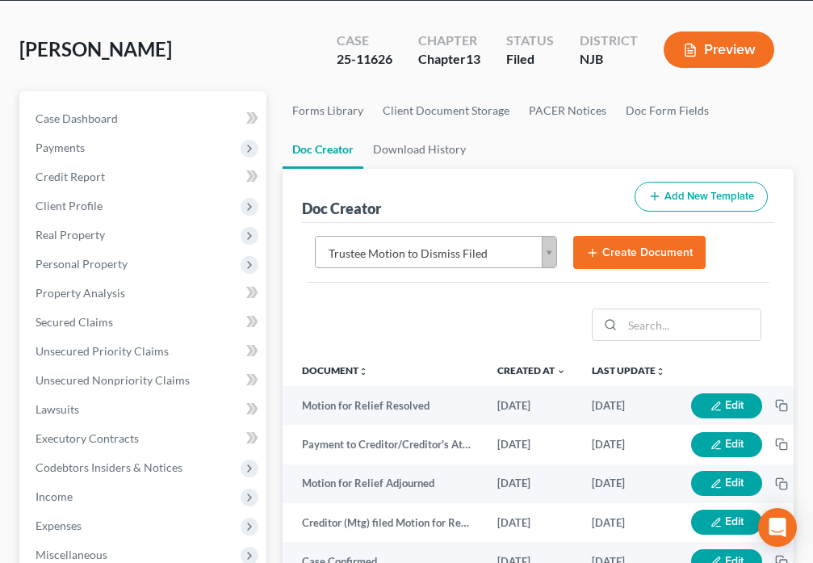
click at [649, 253] on button "Create Document" at bounding box center [639, 253] width 132 height 34
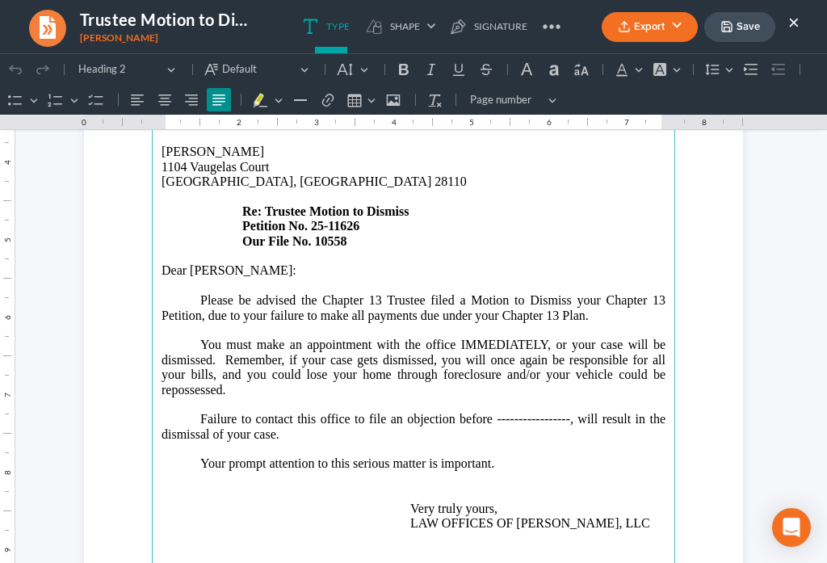
scroll to position [320, 0]
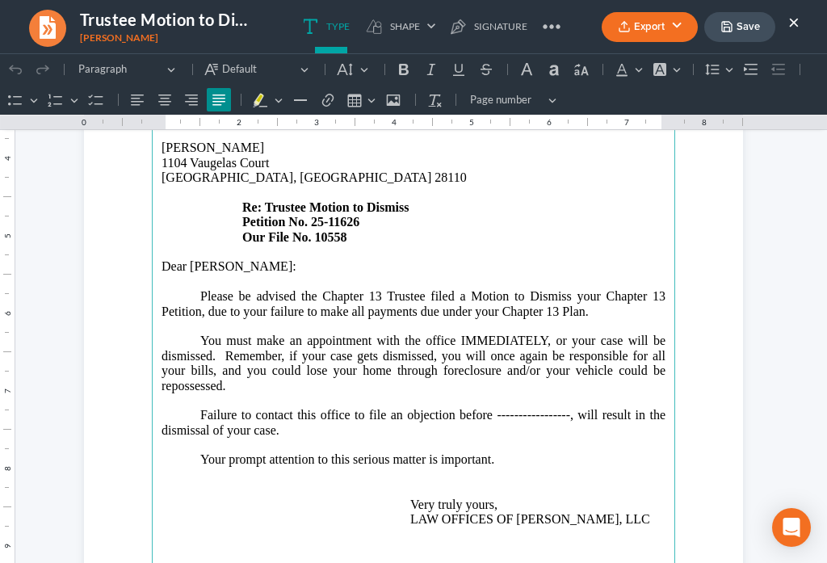
click at [562, 408] on p "Failure to contact this office to file an objection before -----------------, w…" at bounding box center [413, 430] width 504 height 44
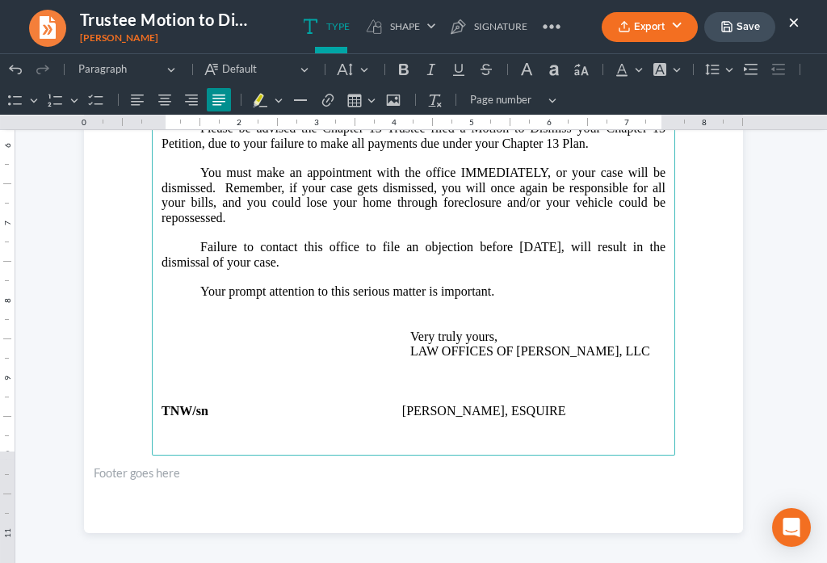
scroll to position [497, 0]
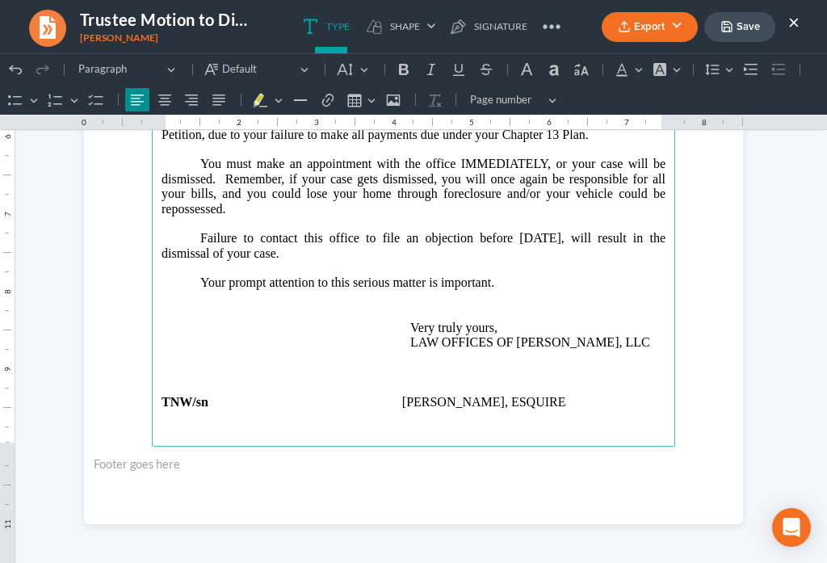
click at [164, 393] on main "LAW OFFICES OF DAVID PAUL DANIELS, LLC 2985 Yorkship Square, Suite 1A Camden, N…" at bounding box center [413, 98] width 523 height 698
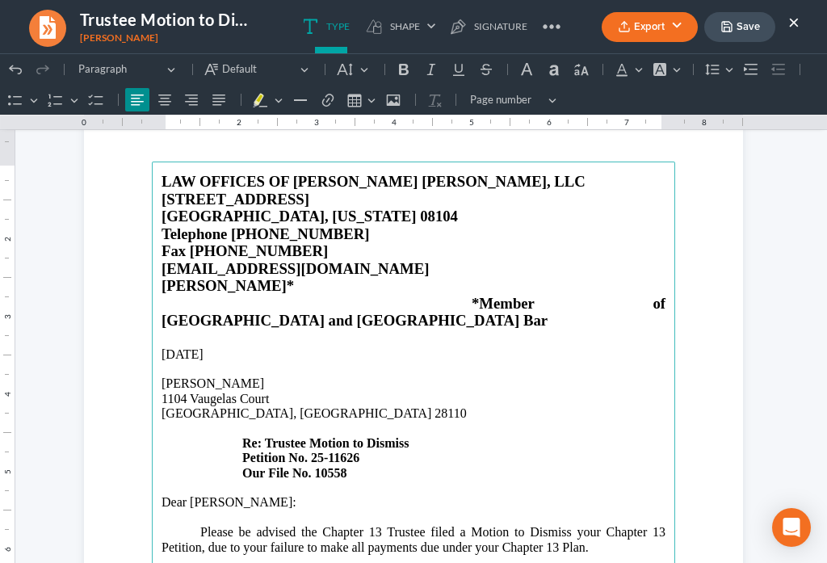
scroll to position [0, 0]
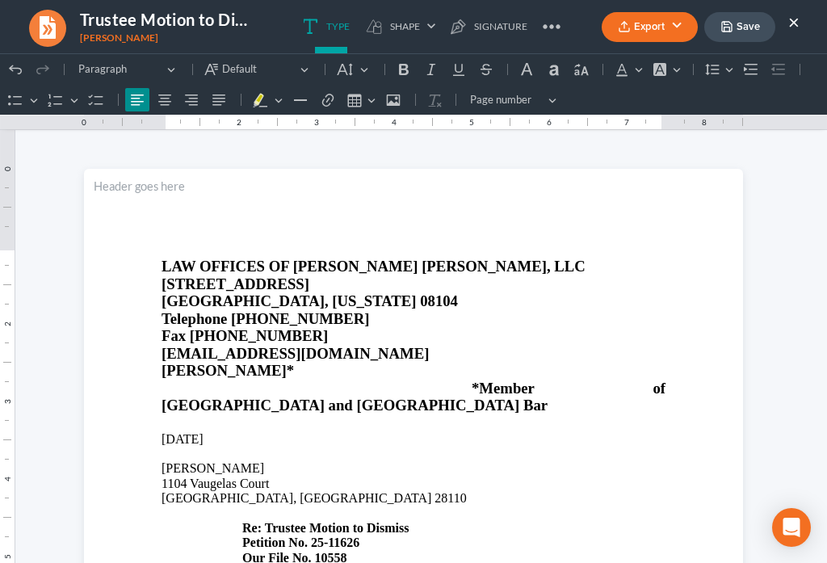
click at [735, 27] on button "Save" at bounding box center [739, 27] width 71 height 30
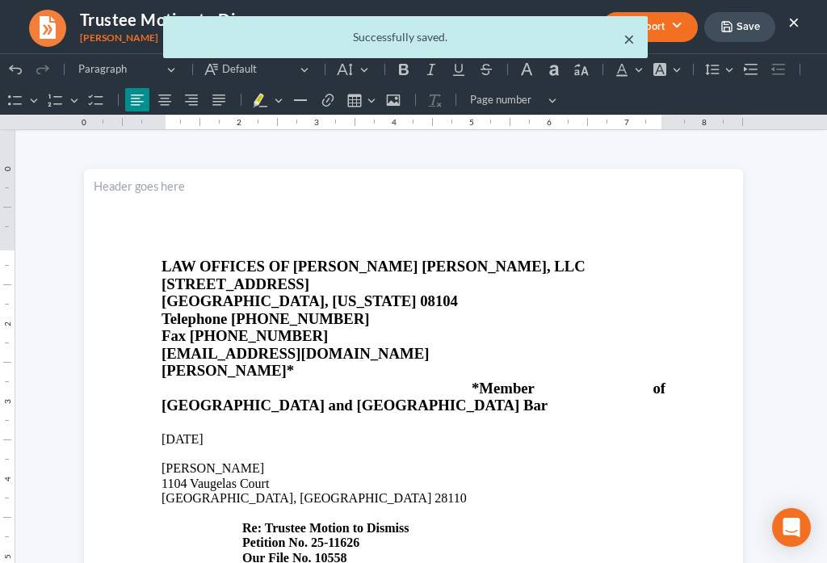
click at [625, 40] on button "Export" at bounding box center [649, 27] width 96 height 30
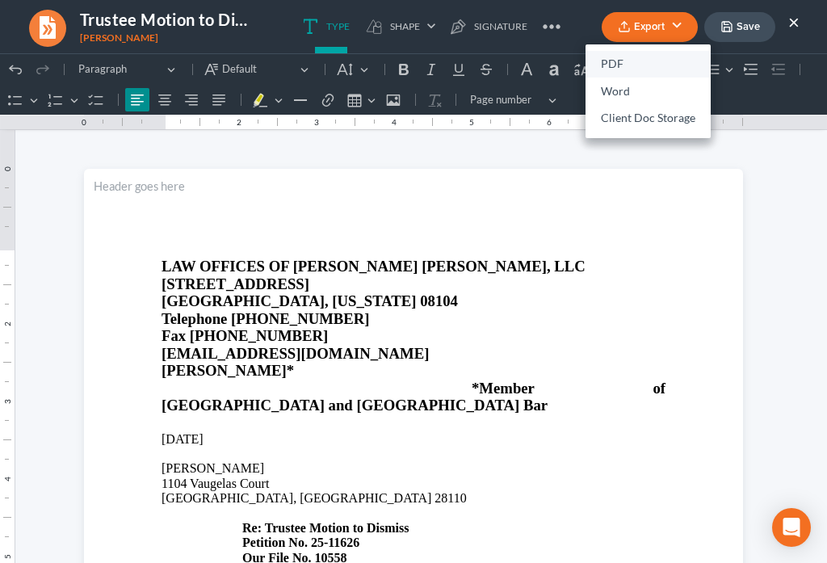
click at [607, 61] on link "PDF" at bounding box center [647, 64] width 125 height 27
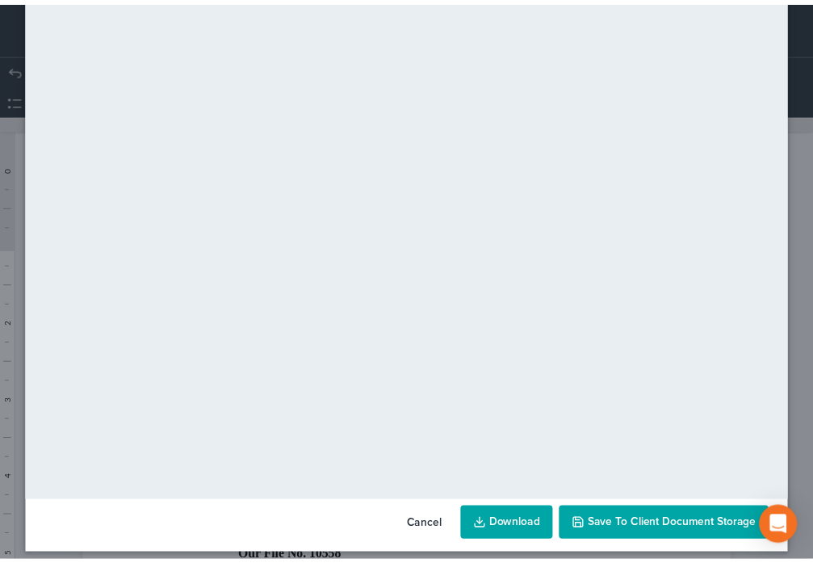
scroll to position [113, 0]
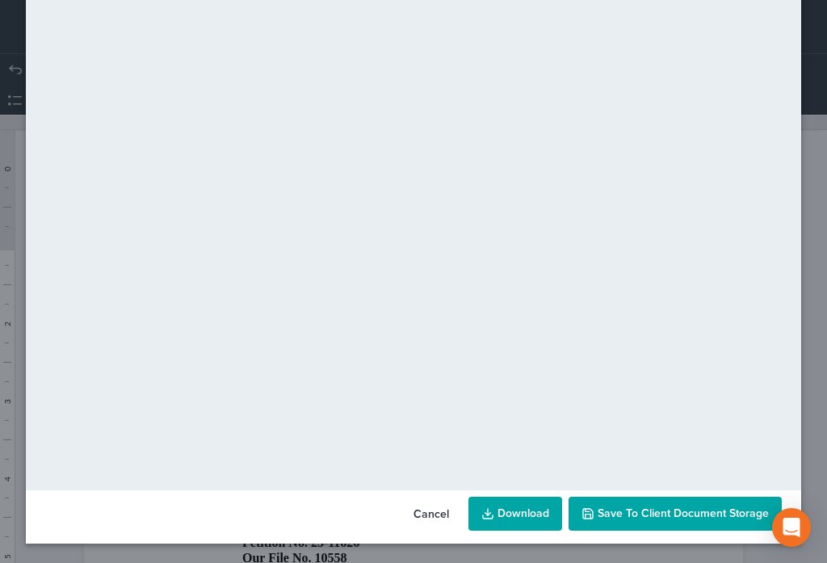
click at [639, 513] on span "Save to Client Document Storage" at bounding box center [682, 513] width 171 height 14
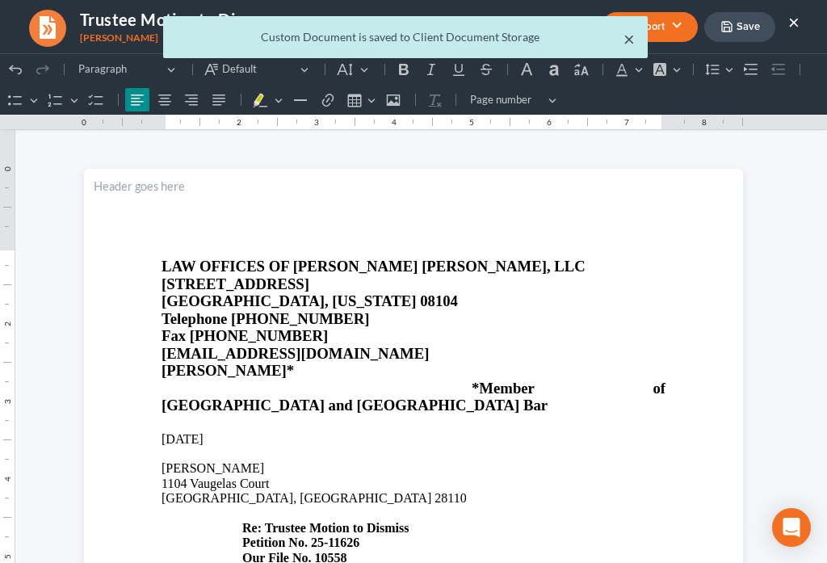
click at [624, 41] on button "×" at bounding box center [628, 38] width 11 height 19
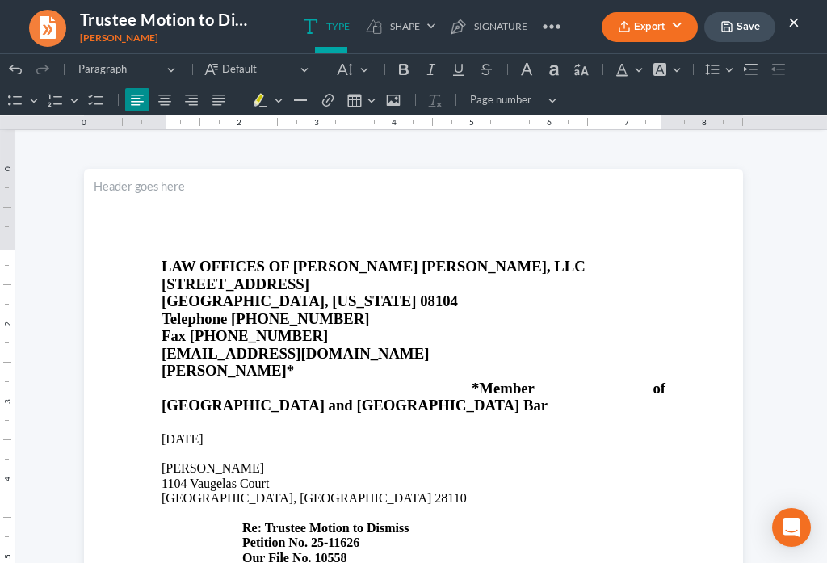
click at [797, 23] on button "×" at bounding box center [793, 21] width 11 height 19
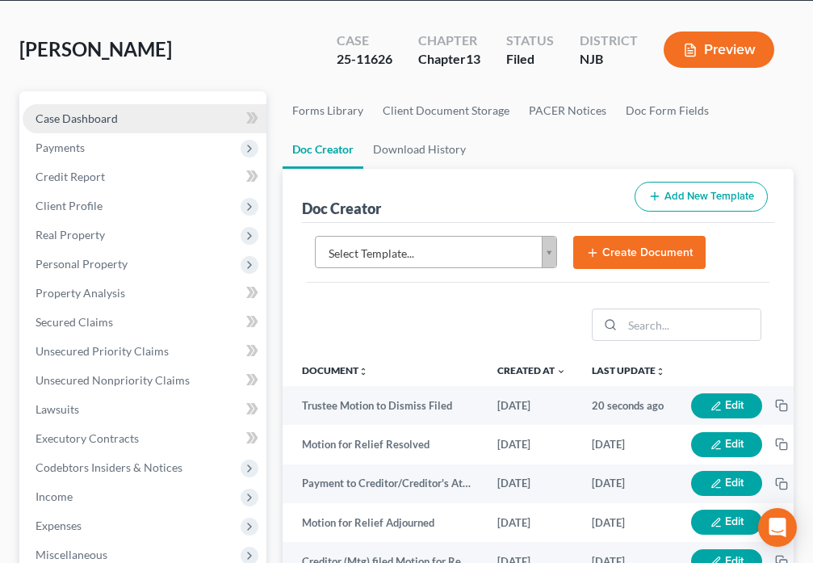
click at [89, 119] on span "Case Dashboard" at bounding box center [77, 118] width 82 height 14
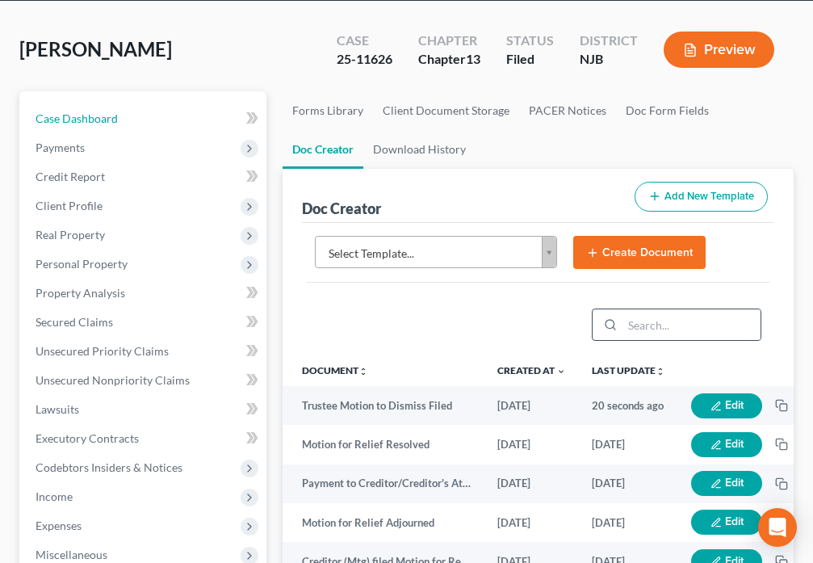
select select "4"
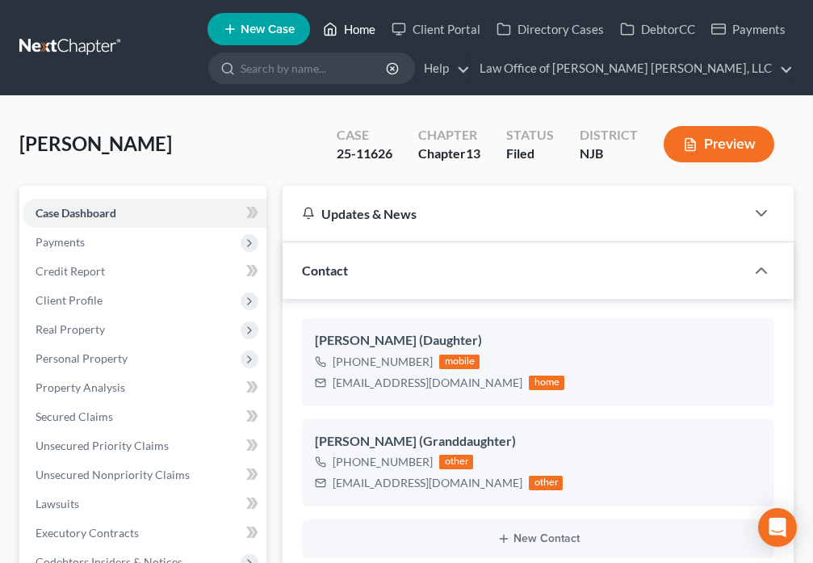
drag, startPoint x: 341, startPoint y: 29, endPoint x: 500, endPoint y: 262, distance: 282.4
click at [341, 29] on link "Home" at bounding box center [349, 29] width 69 height 29
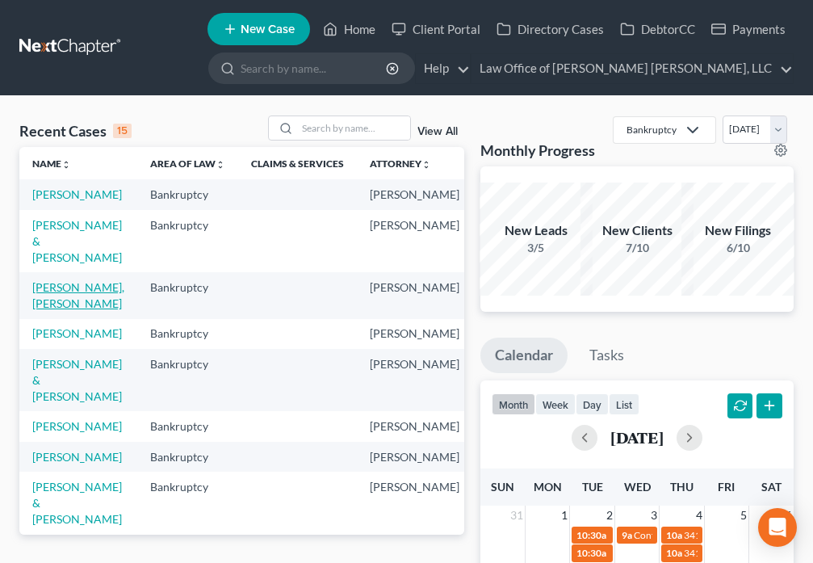
click at [44, 309] on link "Davis, Kurinne" at bounding box center [78, 295] width 92 height 30
